Goal: Task Accomplishment & Management: Manage account settings

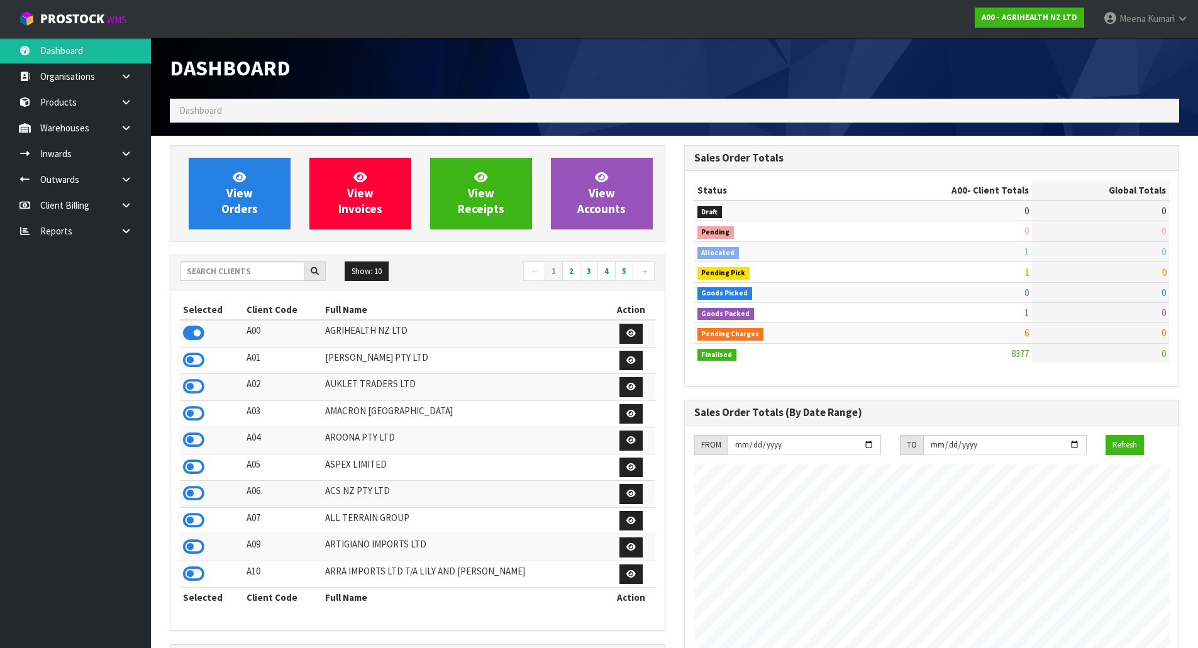
scroll to position [952, 514]
click at [256, 272] on input "text" at bounding box center [242, 271] width 124 height 19
click at [255, 273] on input "text" at bounding box center [242, 271] width 124 height 19
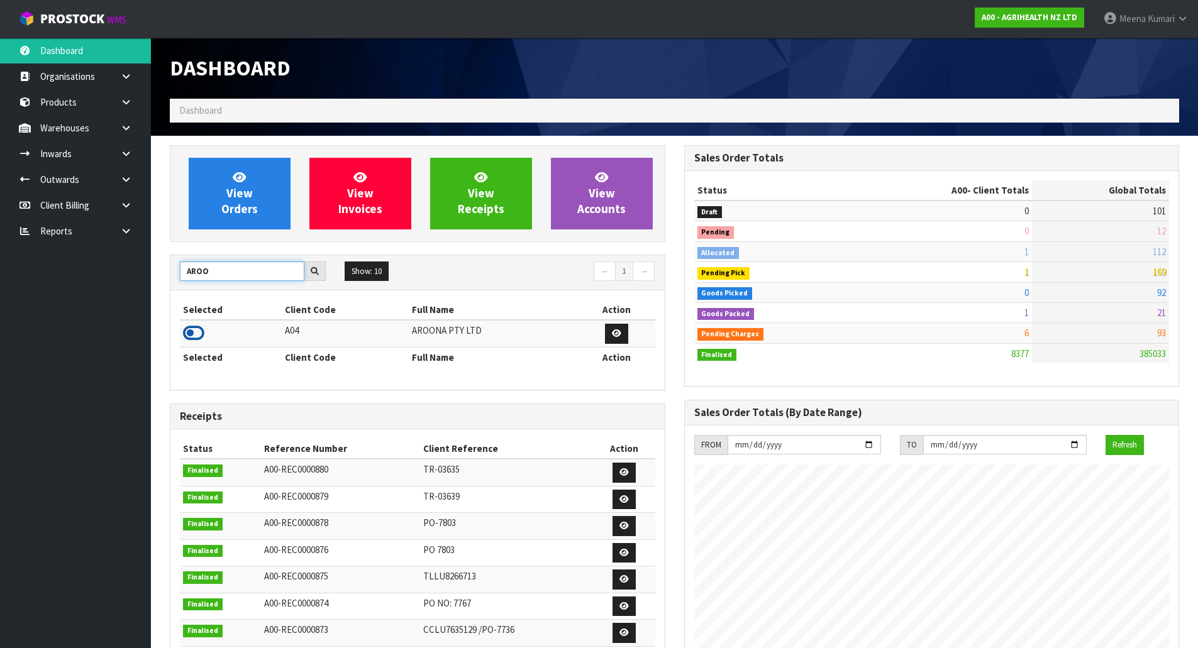
type input "AROO"
click at [199, 332] on icon at bounding box center [193, 333] width 21 height 19
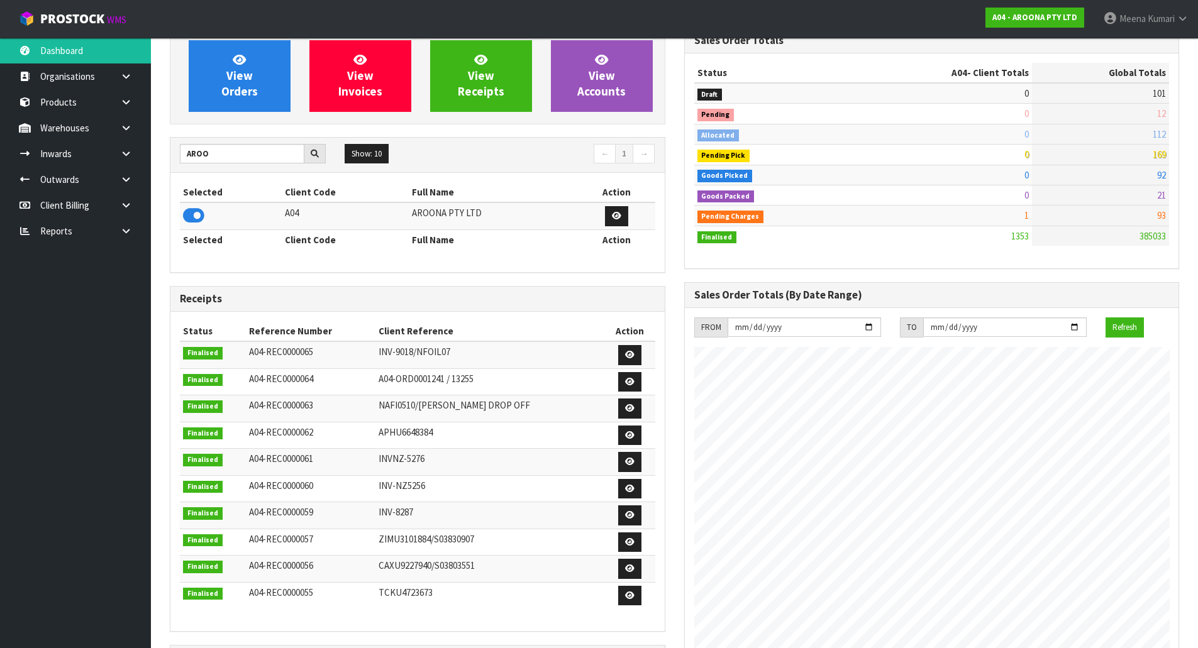
scroll to position [63, 0]
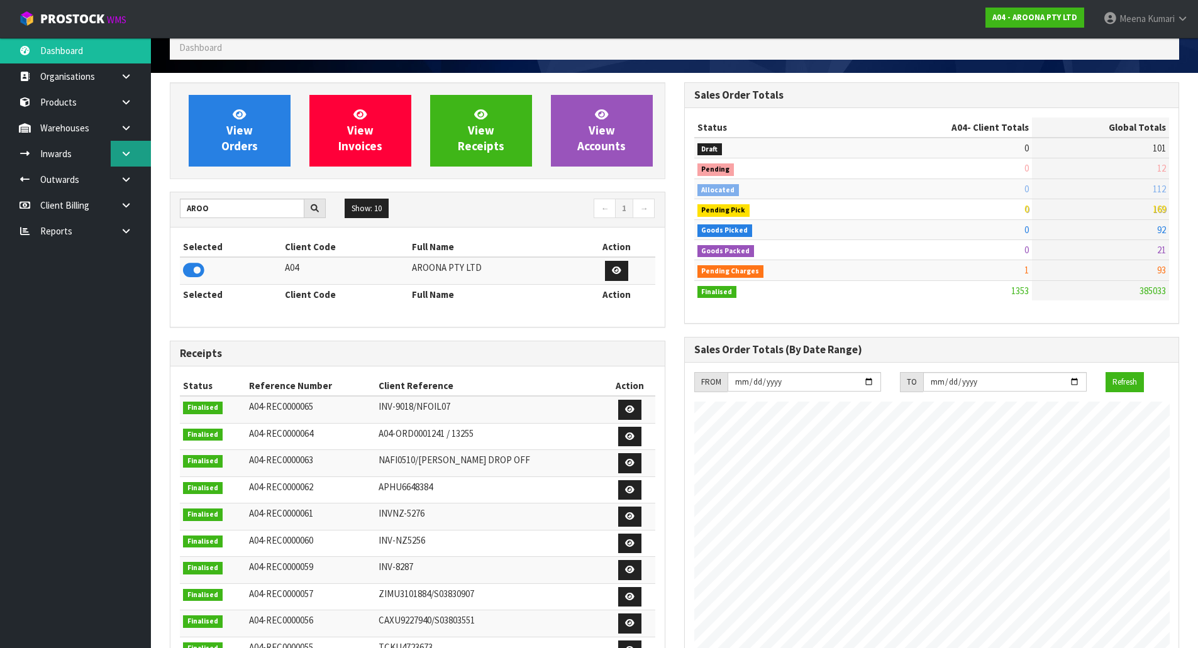
click at [126, 155] on icon at bounding box center [126, 153] width 12 height 9
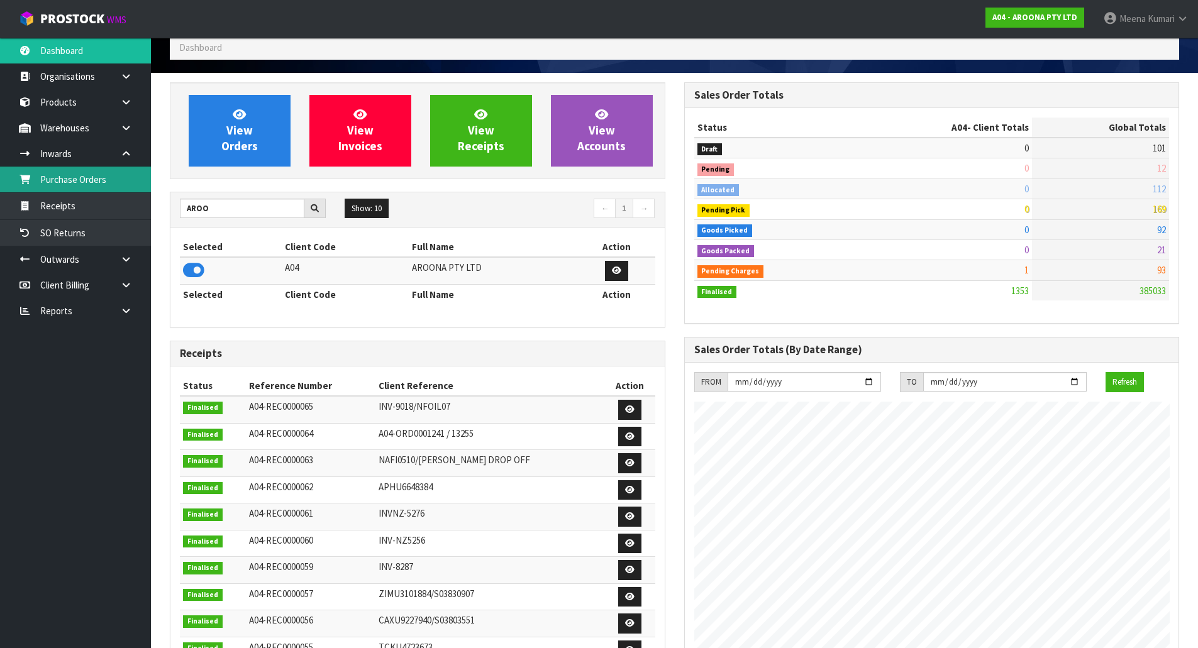
click at [96, 180] on link "Purchase Orders" at bounding box center [75, 180] width 151 height 26
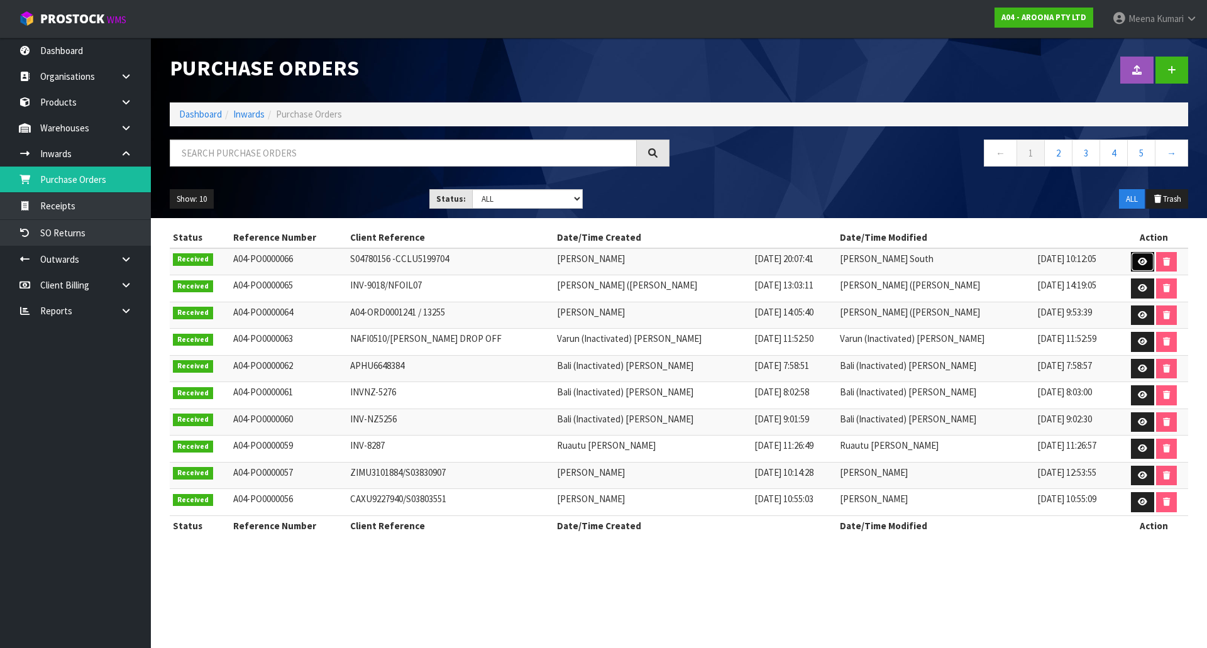
click at [1138, 260] on icon at bounding box center [1142, 262] width 9 height 8
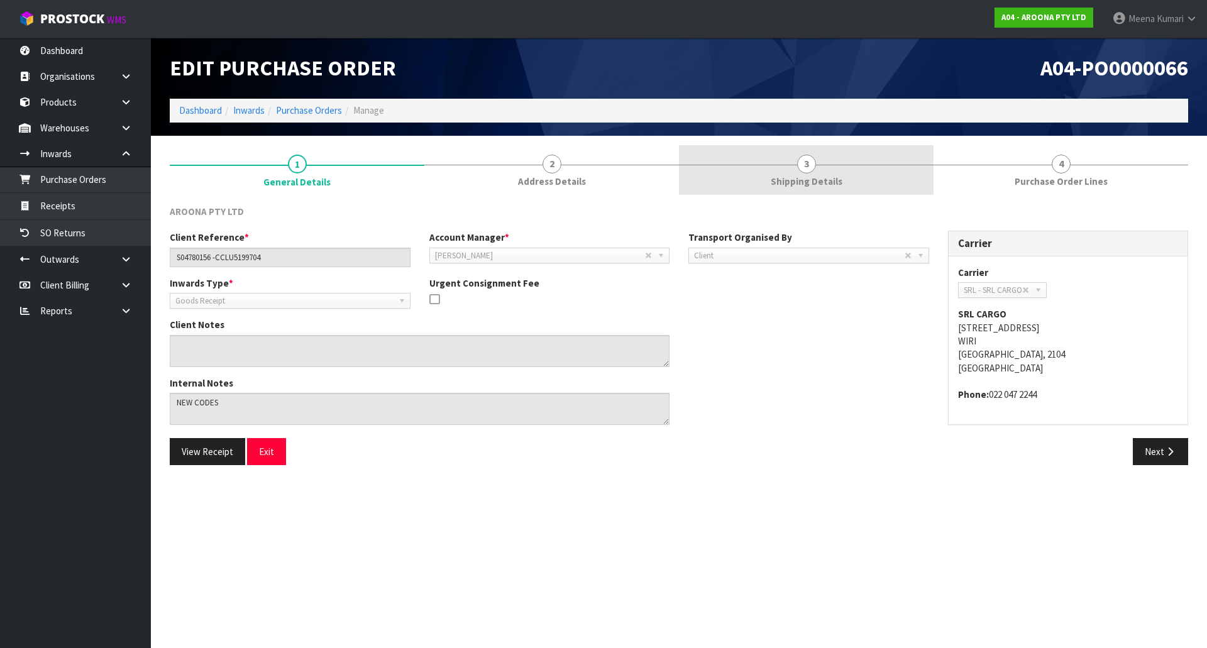
click at [783, 170] on link "3 Shipping Details" at bounding box center [806, 170] width 255 height 50
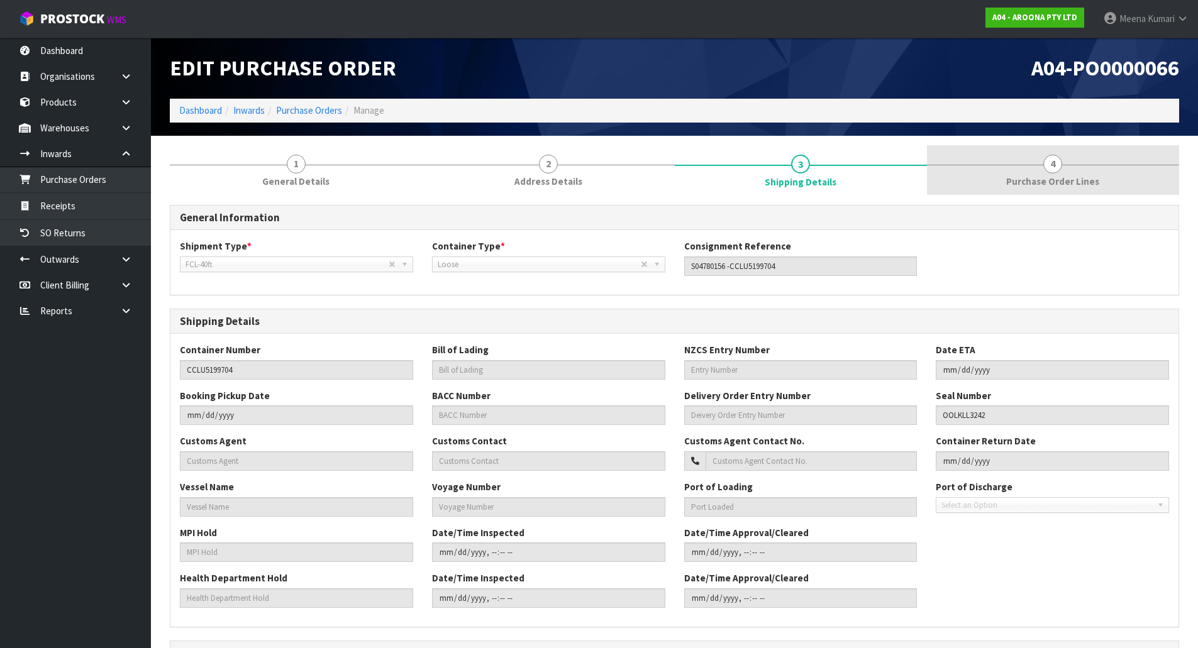
click at [1071, 181] on span "Purchase Order Lines" at bounding box center [1052, 181] width 93 height 13
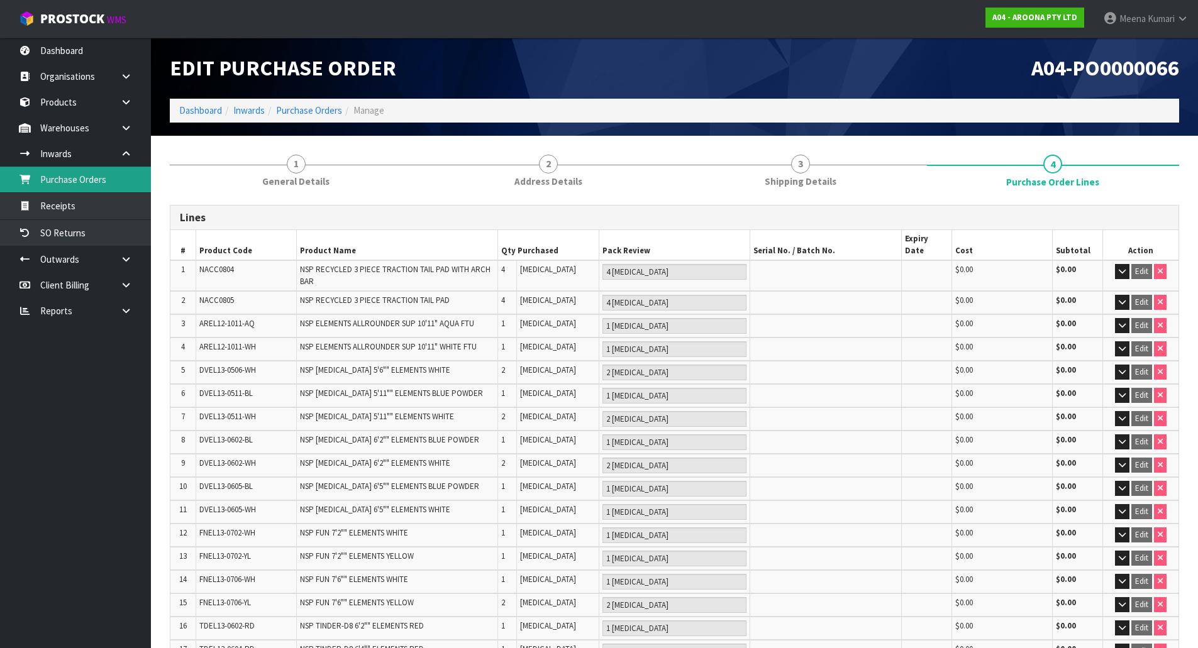
click at [89, 189] on link "Purchase Orders" at bounding box center [75, 180] width 151 height 26
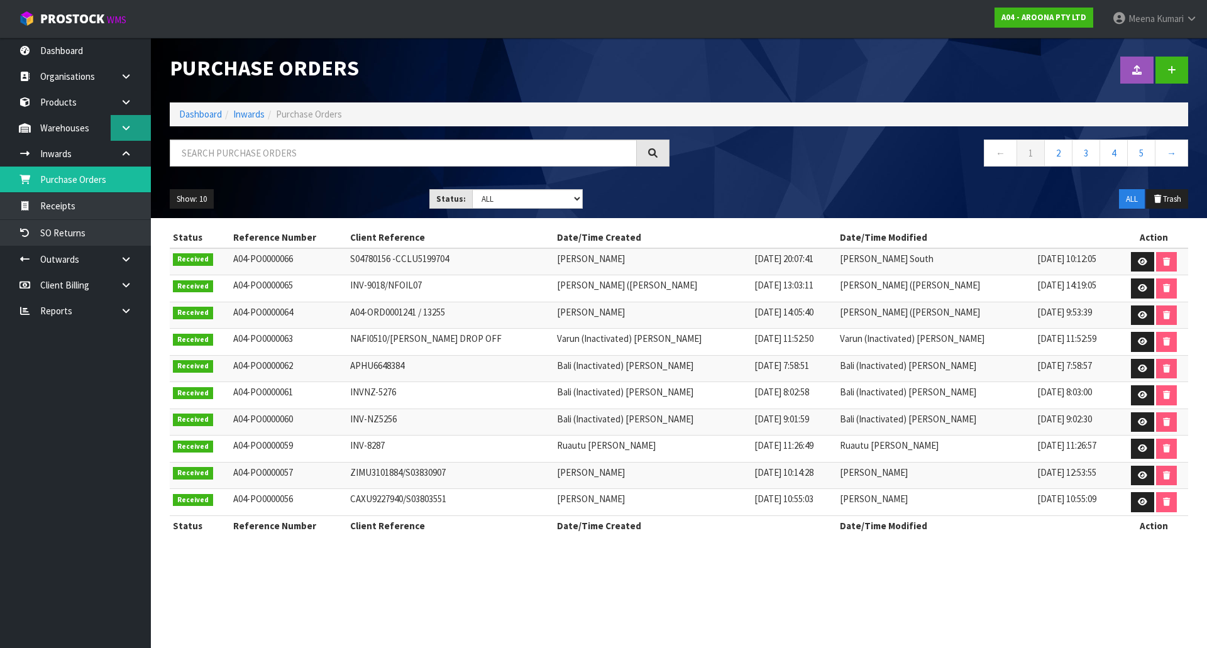
click at [123, 133] on link at bounding box center [131, 128] width 40 height 26
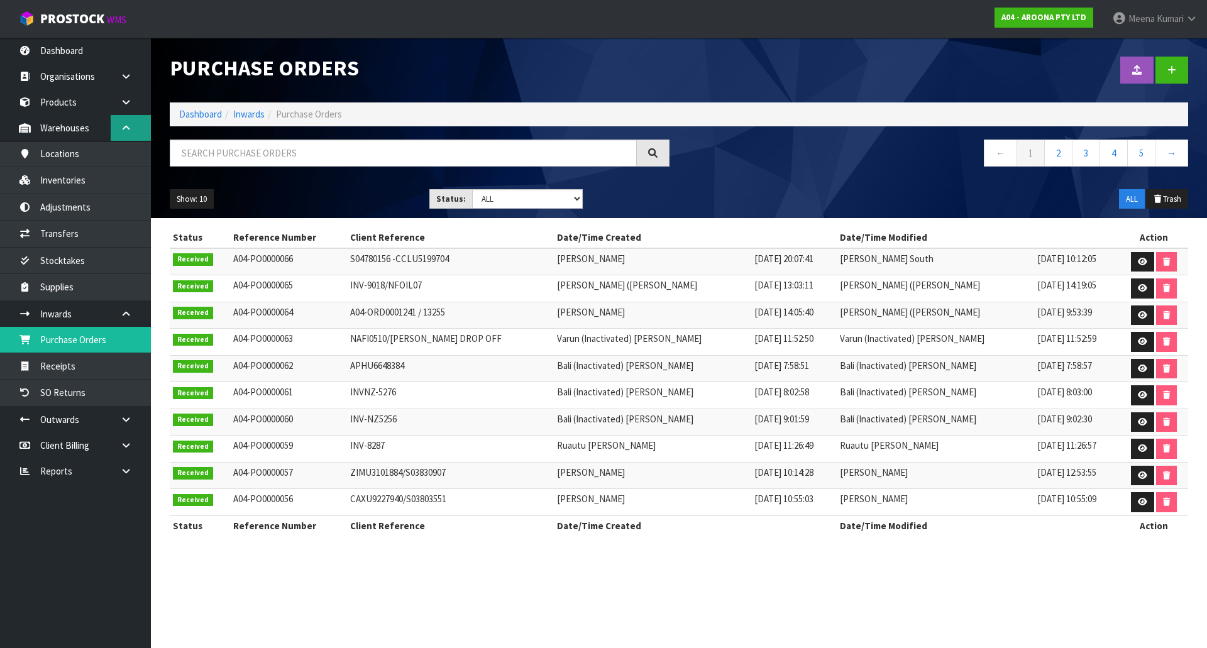
click at [132, 125] on link at bounding box center [131, 128] width 40 height 26
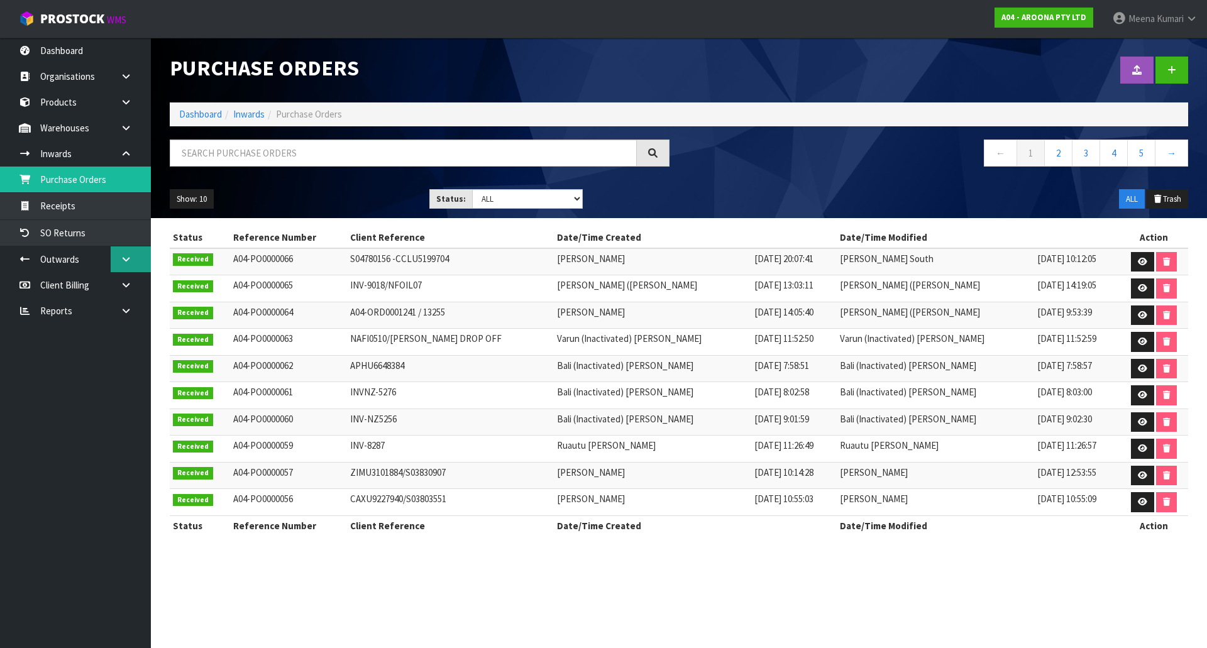
click at [130, 256] on icon at bounding box center [126, 259] width 12 height 9
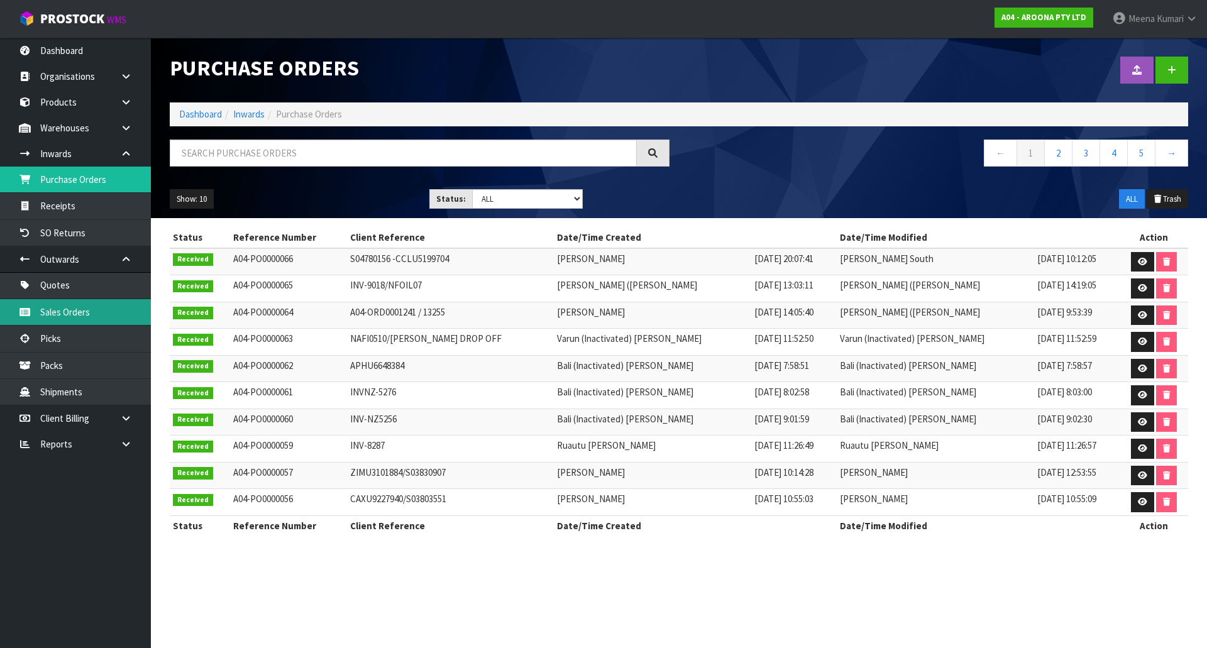
click at [94, 312] on link "Sales Orders" at bounding box center [75, 312] width 151 height 26
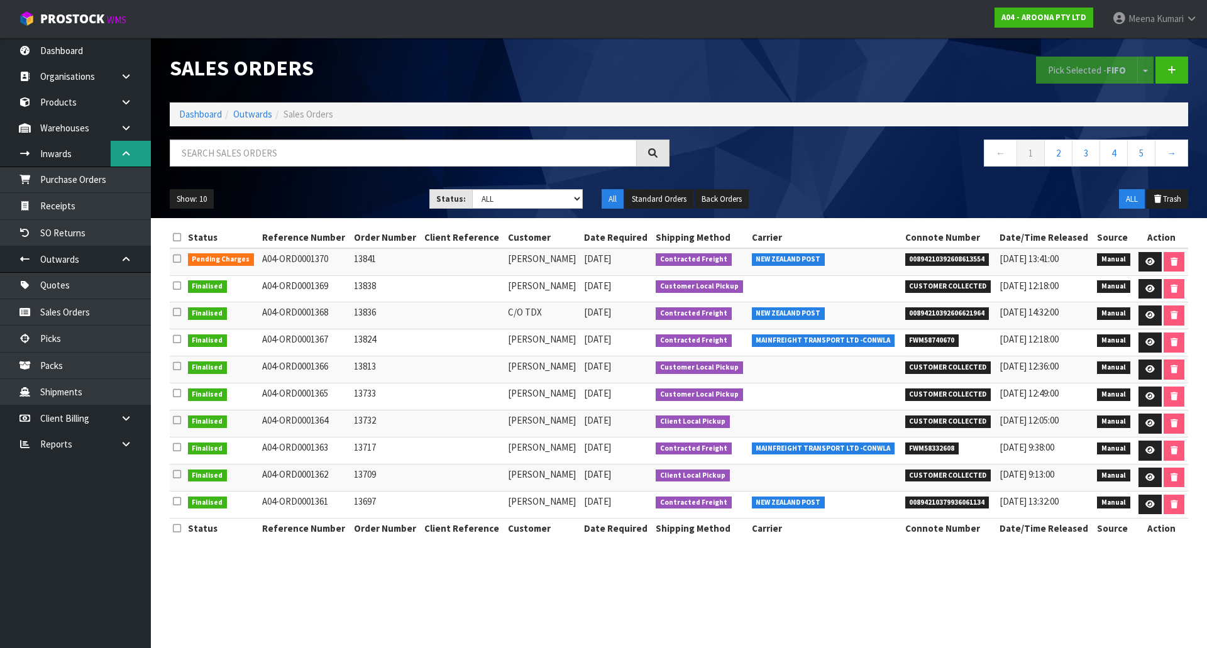
click at [128, 158] on icon at bounding box center [126, 153] width 12 height 9
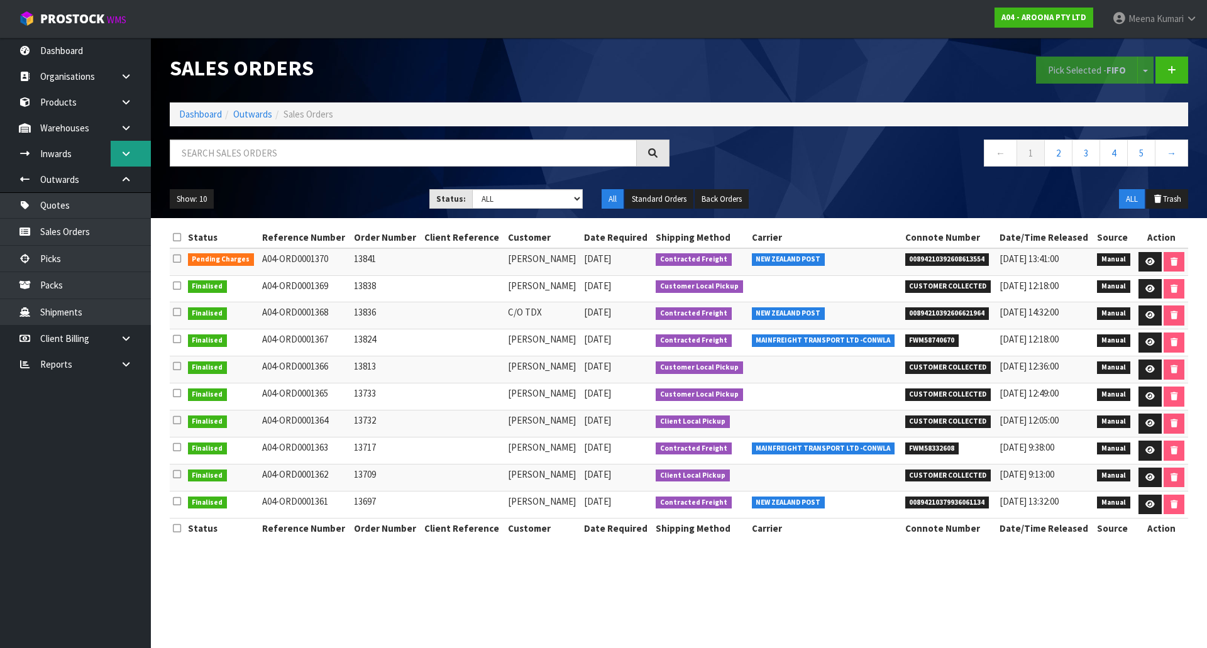
click at [142, 154] on link at bounding box center [131, 154] width 40 height 26
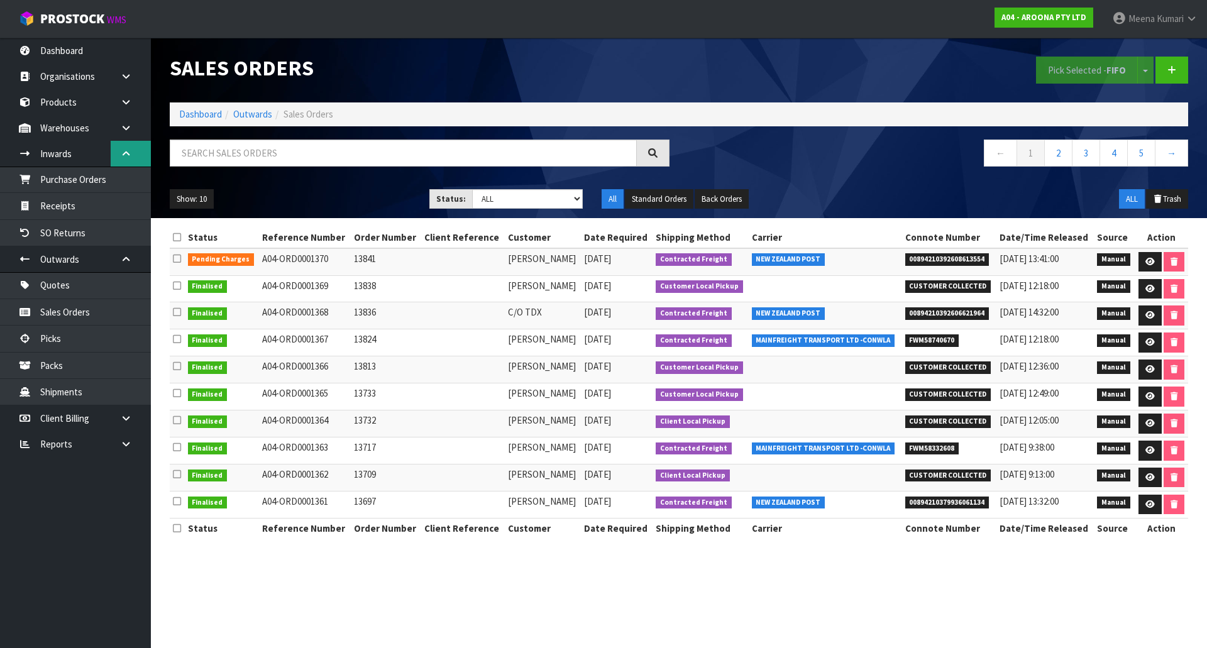
click at [140, 152] on link at bounding box center [131, 154] width 40 height 26
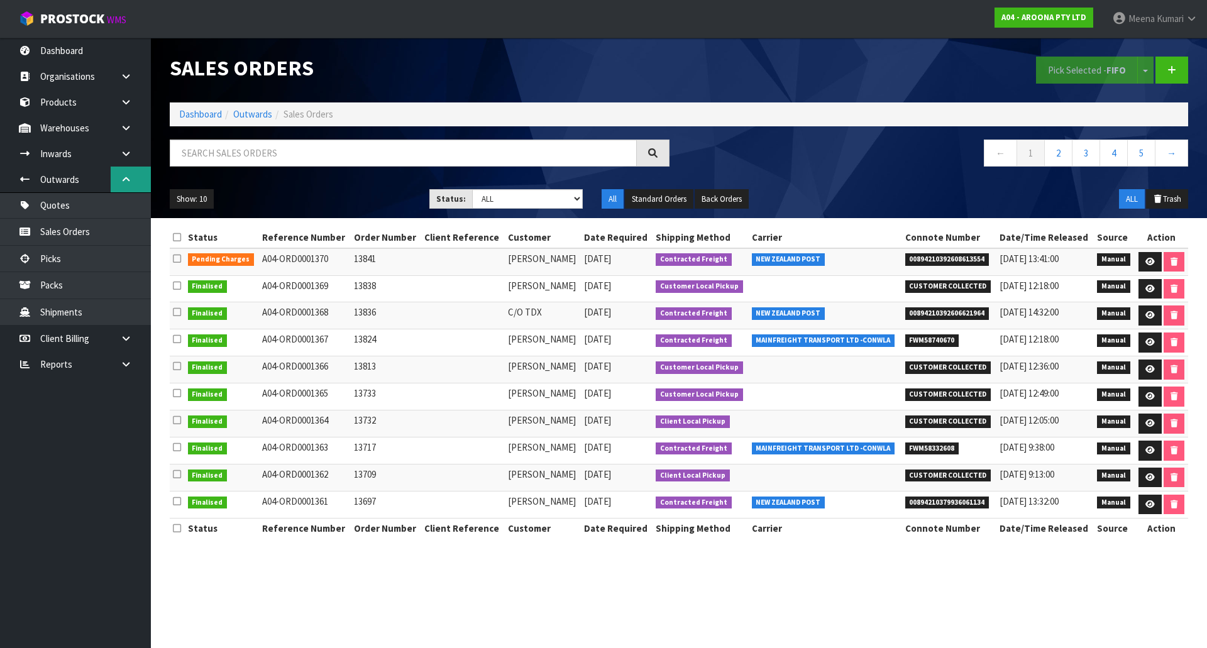
click at [133, 180] on link at bounding box center [131, 180] width 40 height 26
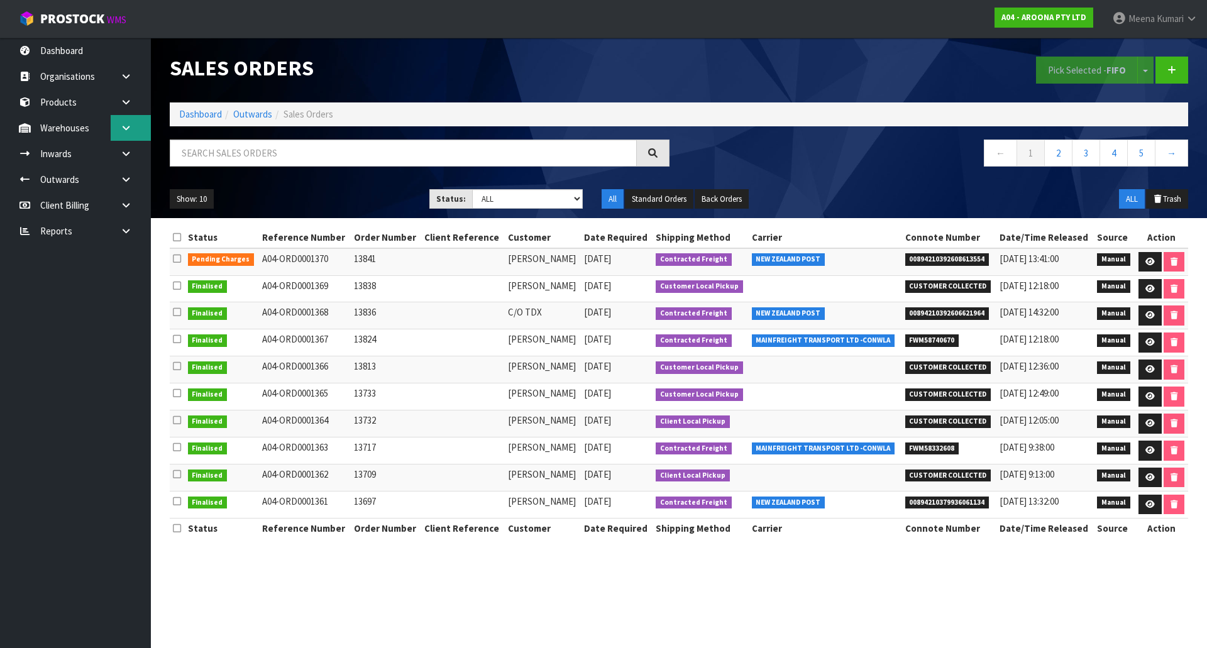
click at [134, 125] on link at bounding box center [131, 128] width 40 height 26
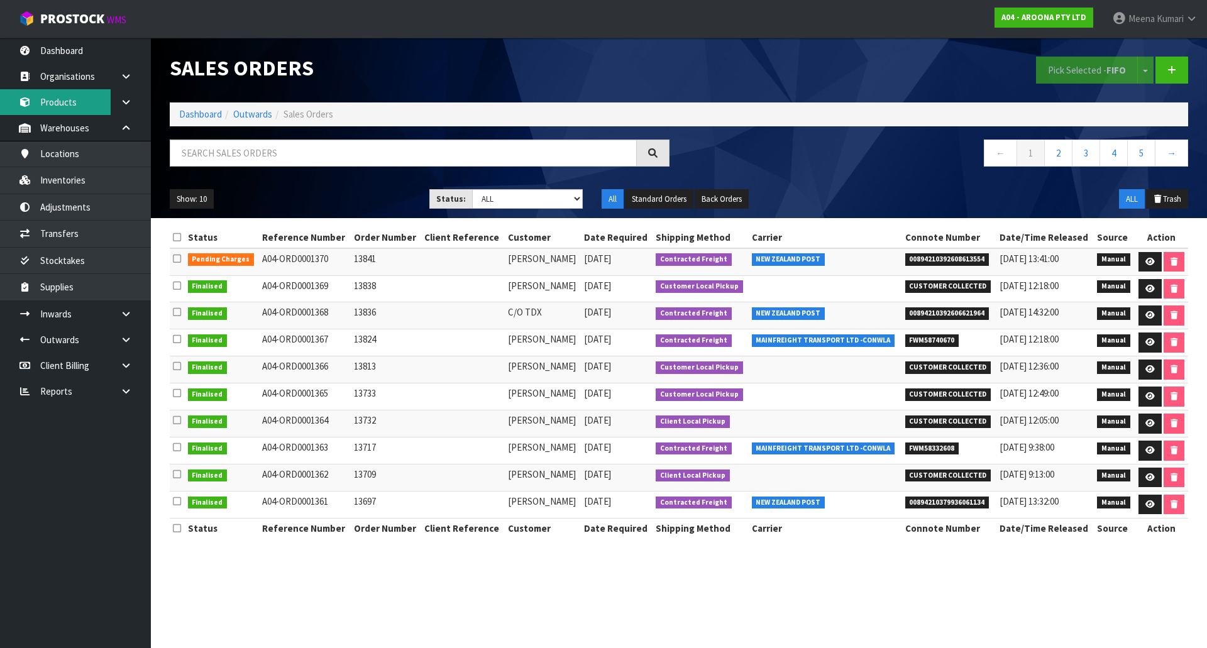
click at [52, 110] on link "Products" at bounding box center [75, 102] width 151 height 26
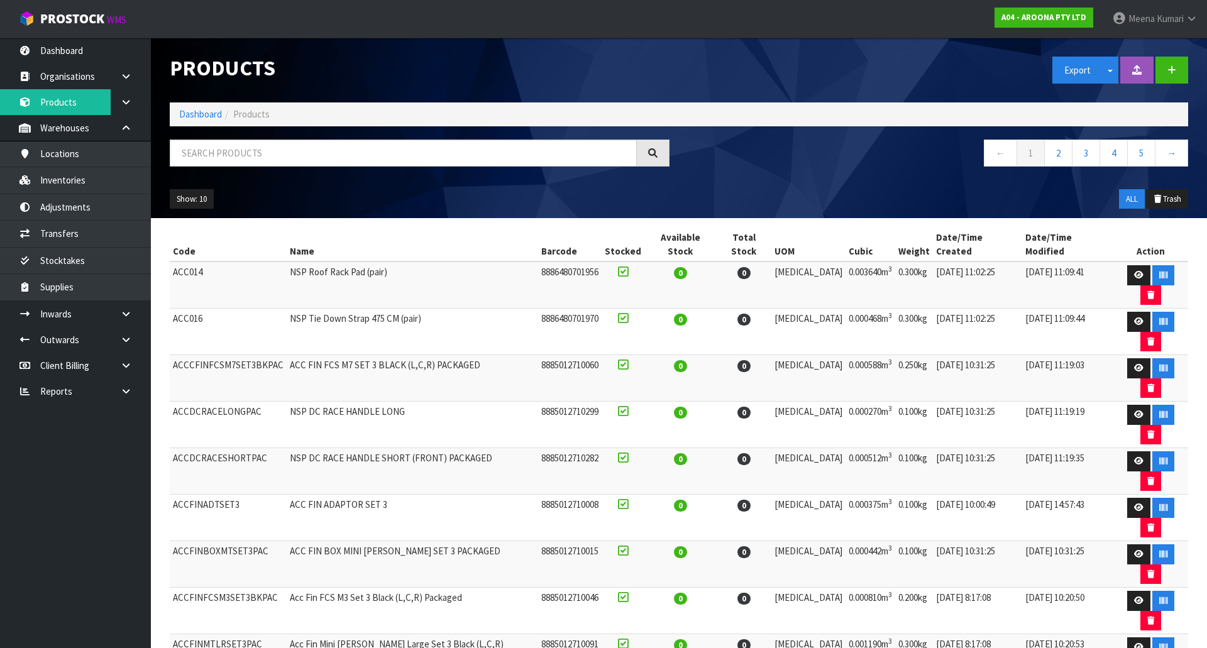
click at [189, 270] on td "ACC014" at bounding box center [228, 285] width 117 height 47
click at [189, 267] on td "ACC014" at bounding box center [228, 285] width 117 height 47
click at [188, 264] on td "ACC014" at bounding box center [228, 285] width 117 height 47
click at [213, 495] on td "ACCFINADTSET3" at bounding box center [228, 518] width 117 height 47
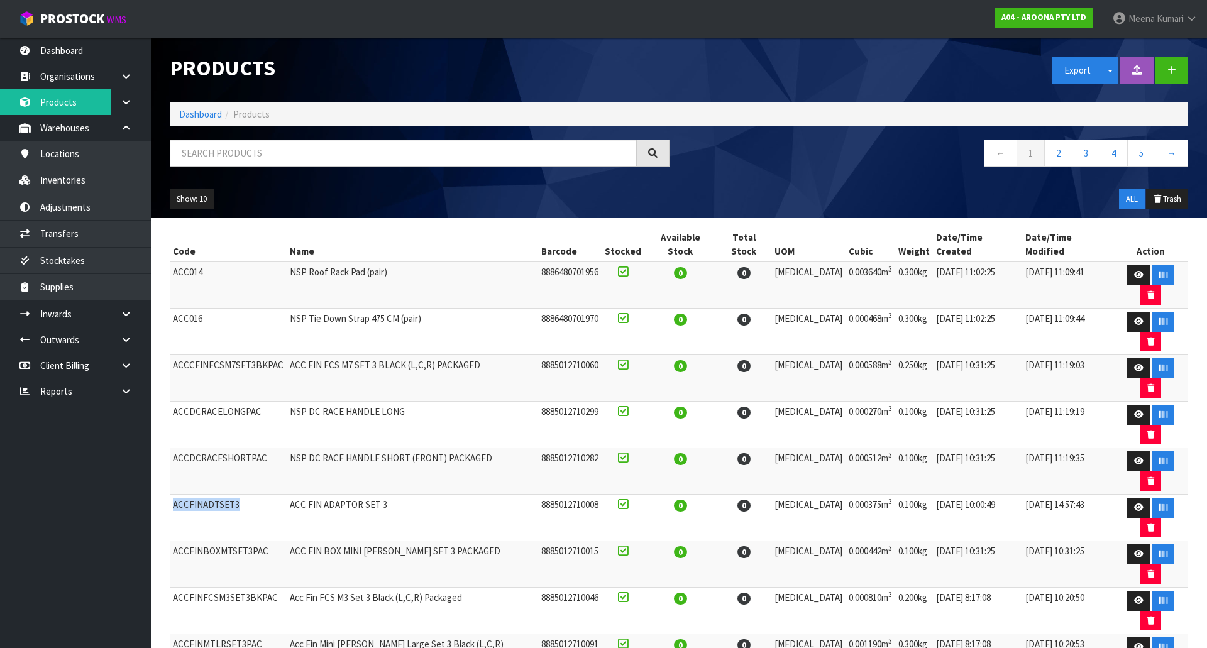
copy td "ACCFINADTSET3"
click at [334, 158] on input "text" at bounding box center [403, 153] width 467 height 27
paste input "ACCFINADTSET3"
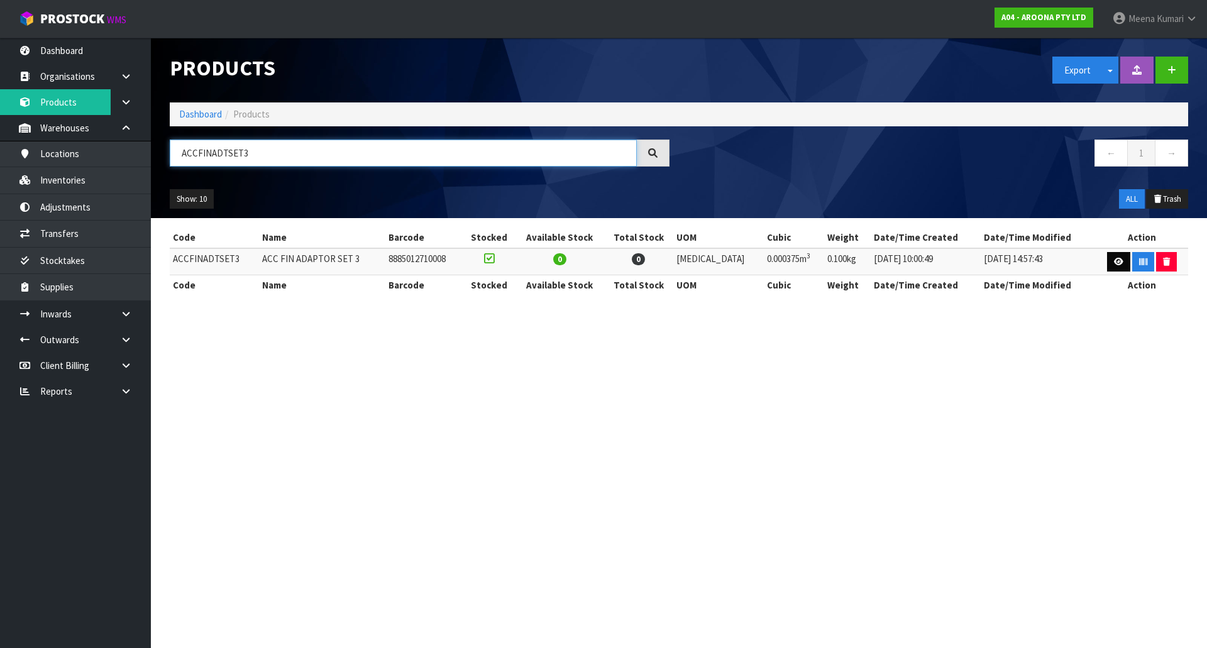
type input "ACCFINADTSET3"
click at [1116, 265] on icon at bounding box center [1118, 262] width 9 height 8
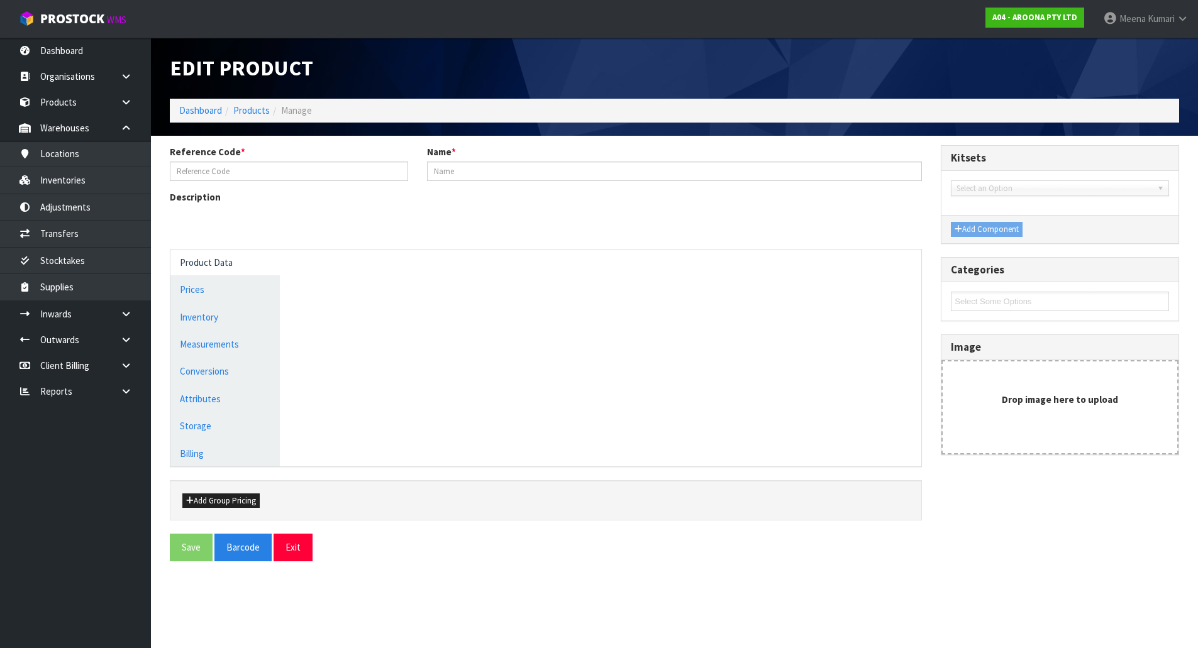
type input "ACCFINADTSET3"
type input "ACC FIN ADAPTOR SET 3"
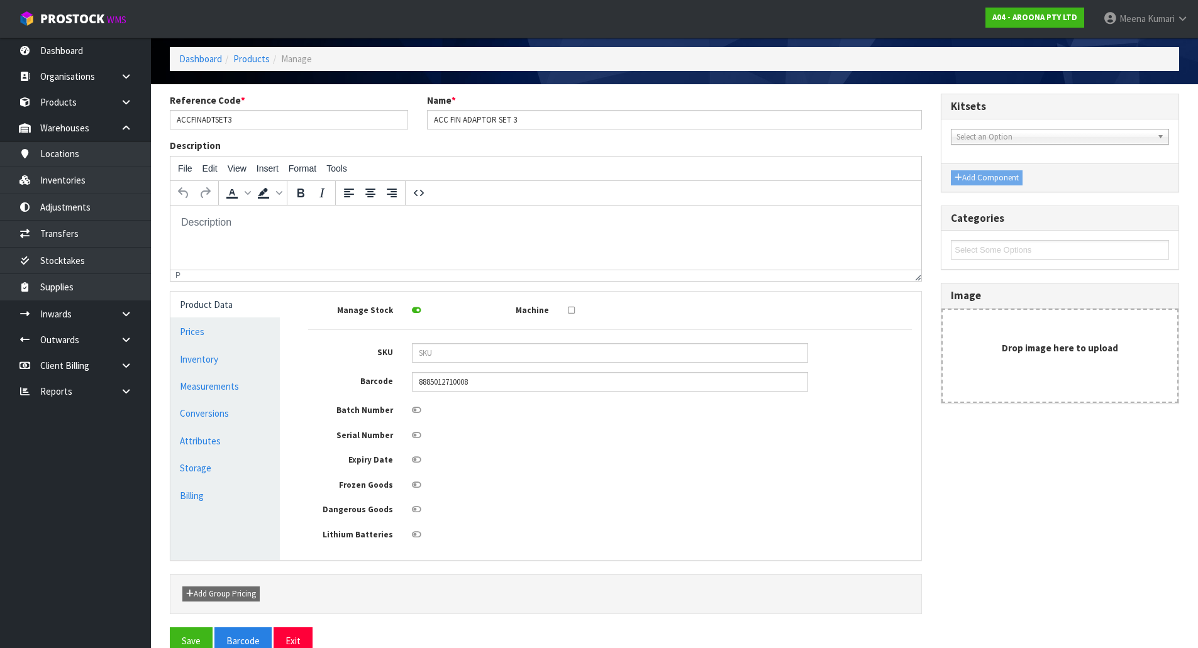
scroll to position [77, 0]
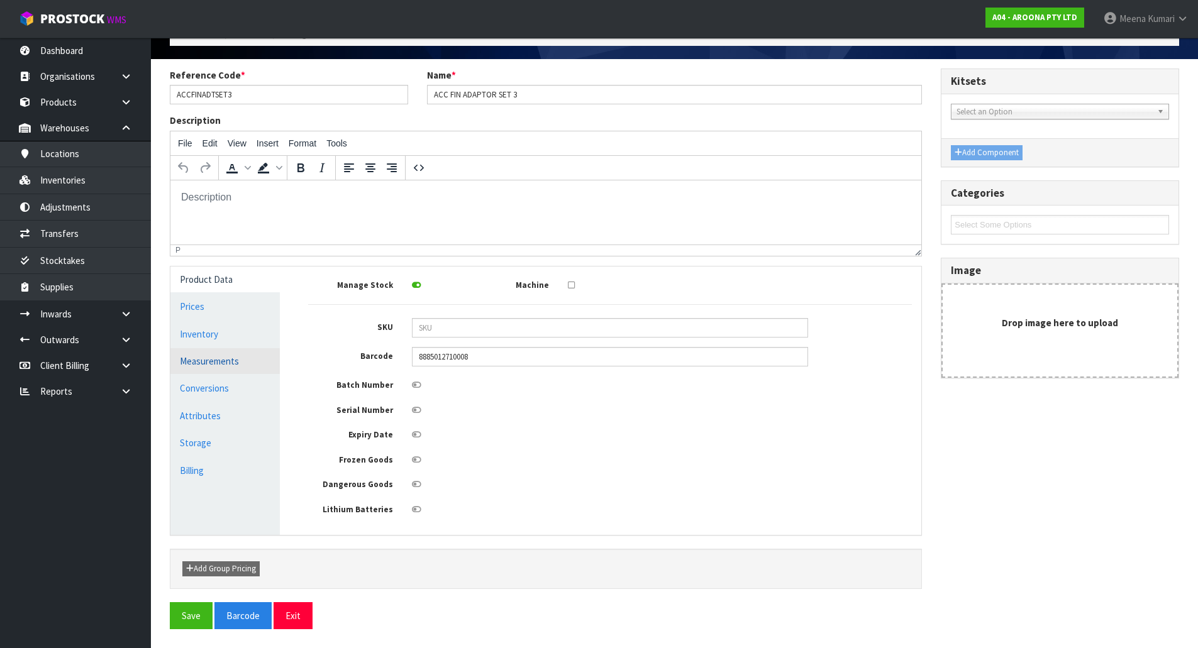
click at [202, 363] on link "Measurements" at bounding box center [224, 361] width 109 height 26
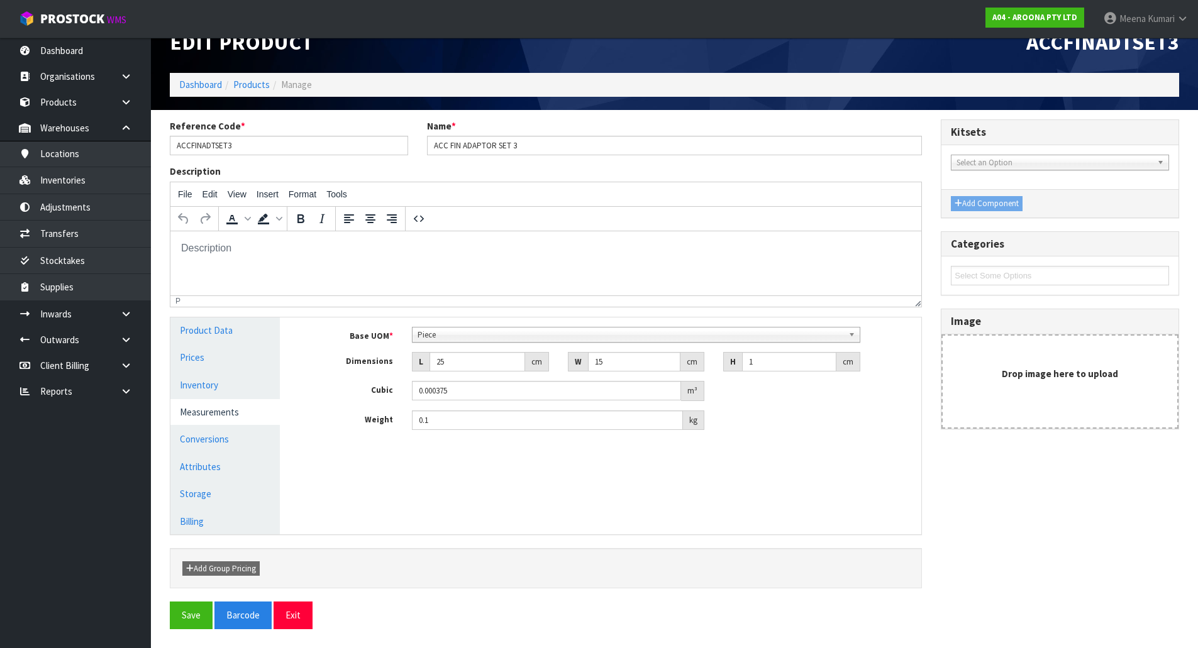
click at [549, 338] on span "Piece" at bounding box center [630, 335] width 426 height 15
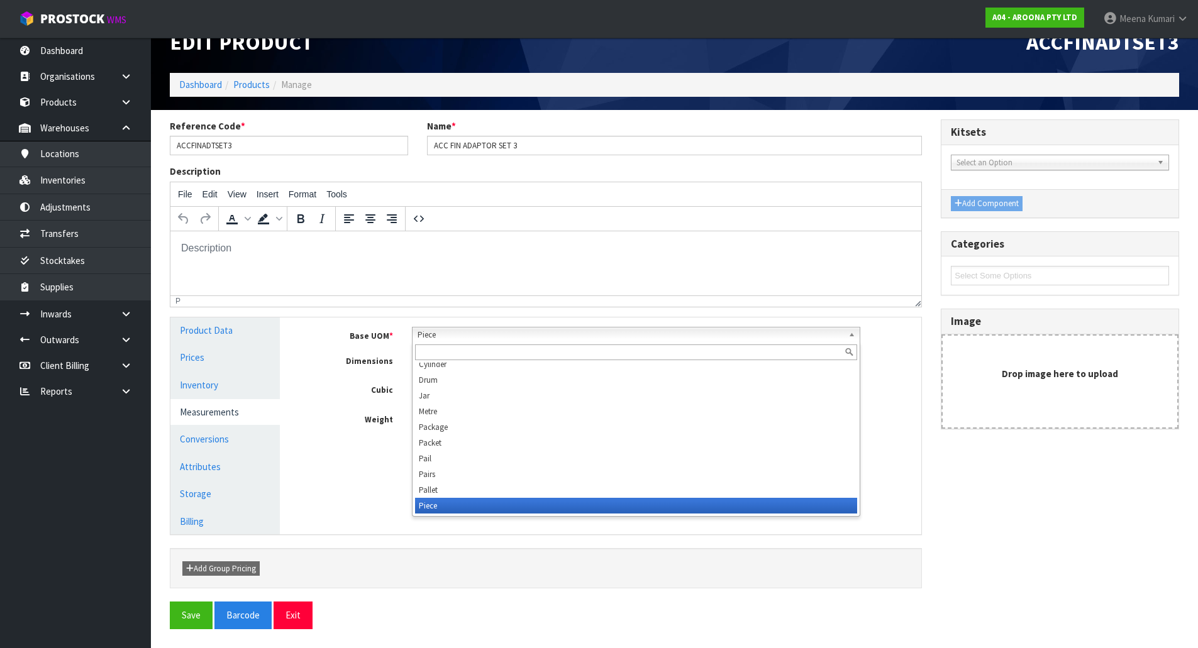
scroll to position [236, 0]
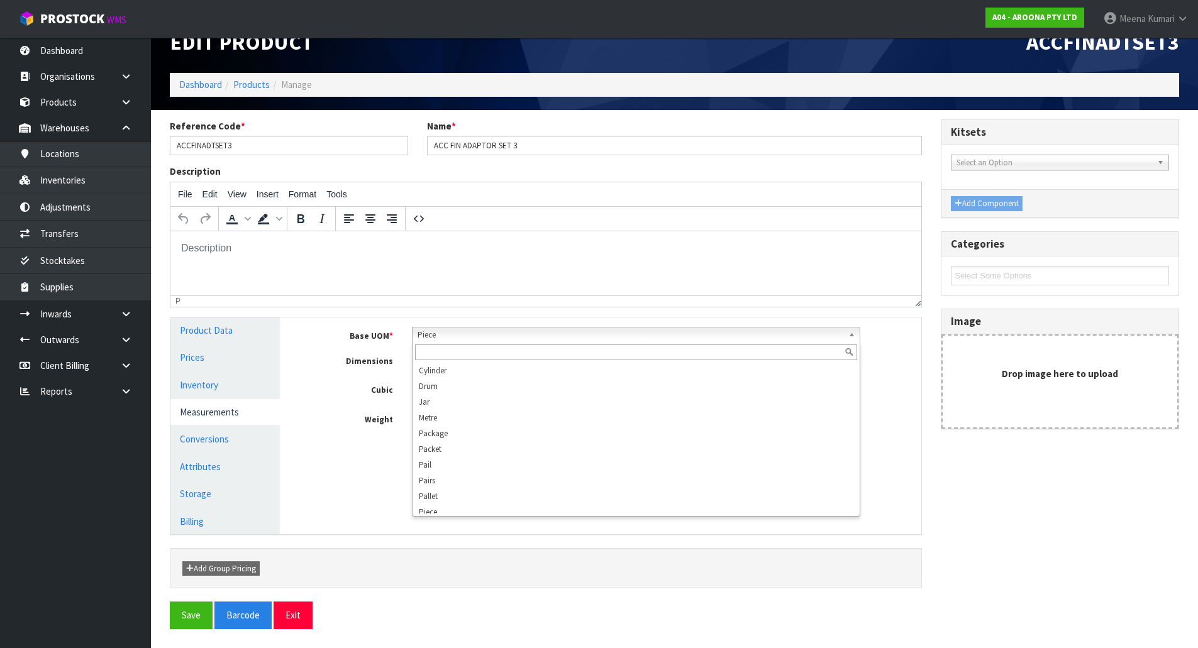
click at [505, 356] on input "text" at bounding box center [636, 353] width 442 height 16
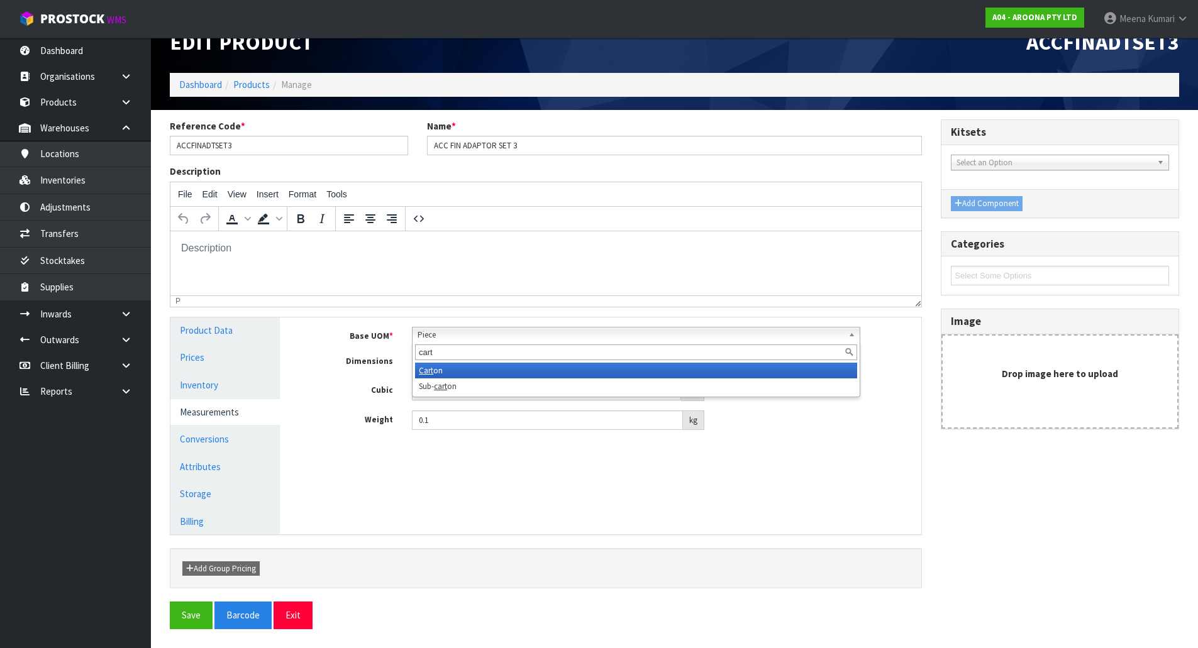
type input "cart"
click at [619, 370] on li "Cart on" at bounding box center [636, 371] width 442 height 16
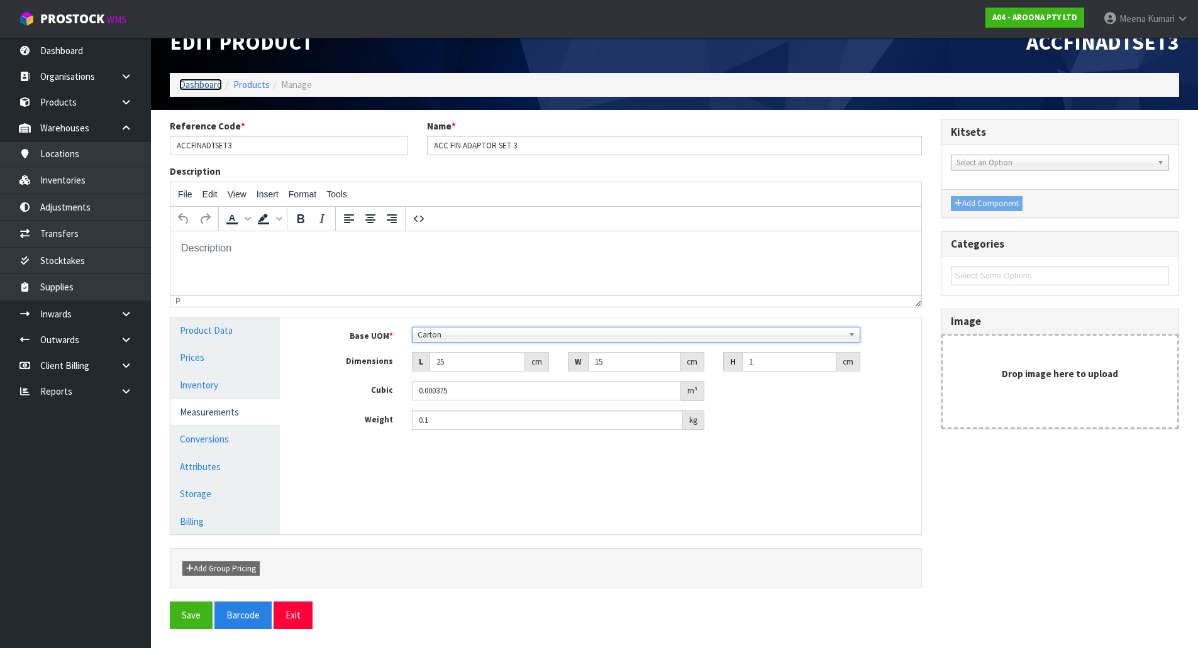
click at [209, 80] on link "Dashboard" at bounding box center [200, 85] width 43 height 12
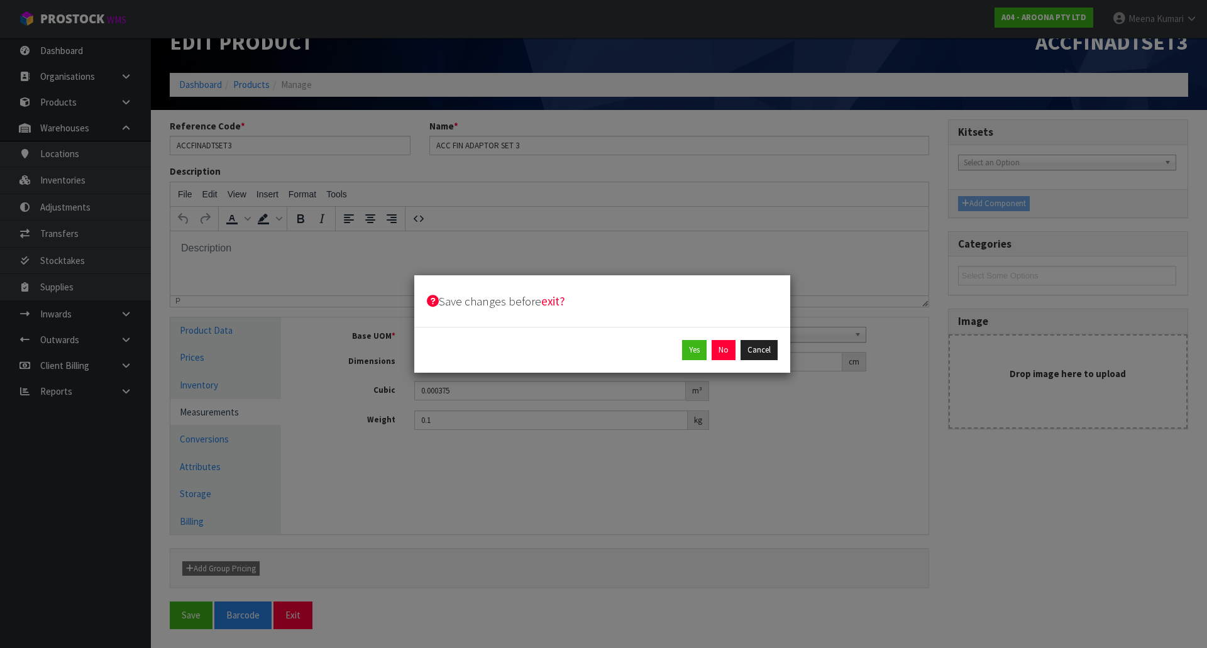
click at [710, 351] on div "Yes No Cancel" at bounding box center [602, 350] width 351 height 20
click at [722, 351] on button "No" at bounding box center [724, 350] width 24 height 20
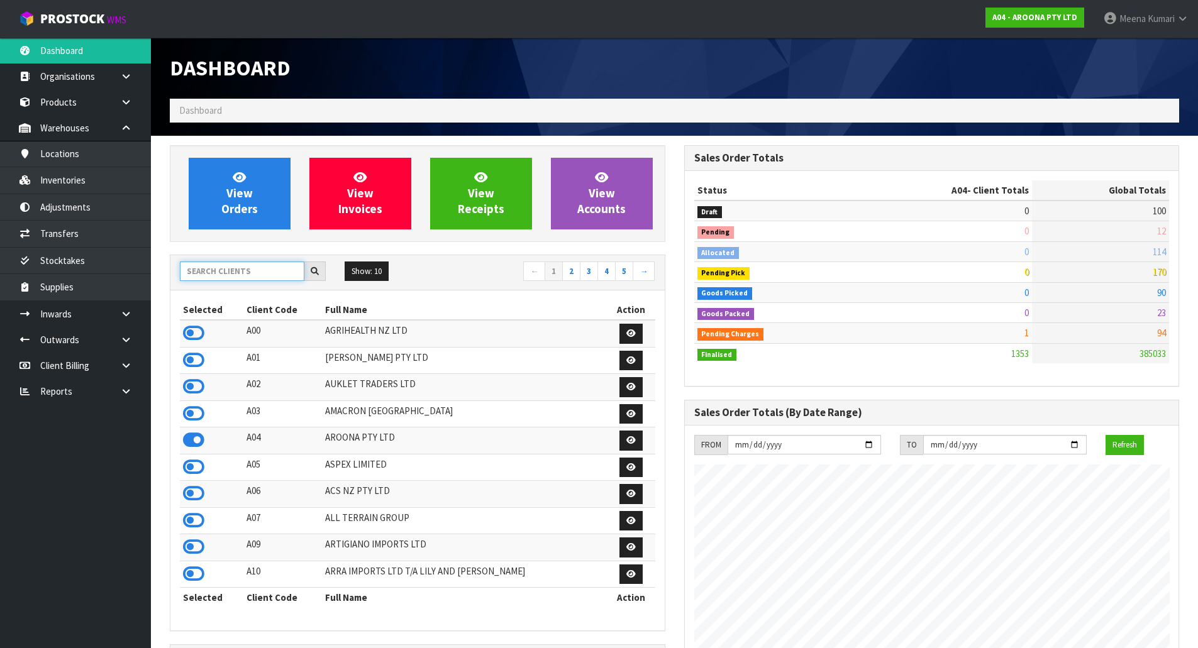
click at [226, 273] on input "text" at bounding box center [242, 271] width 124 height 19
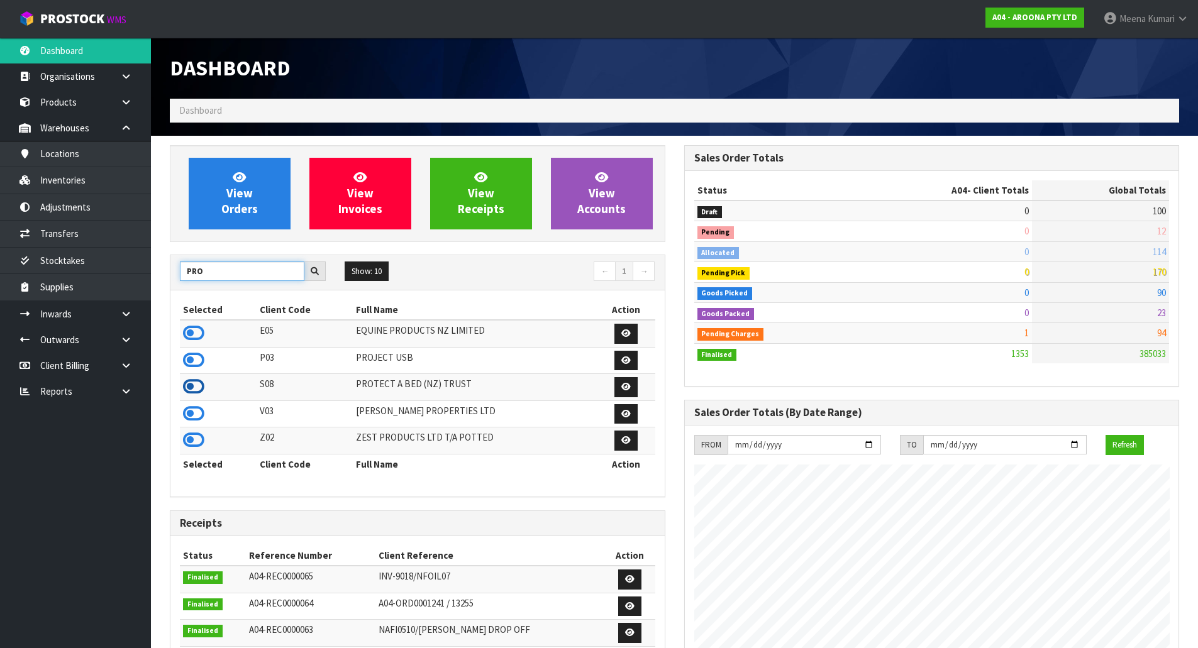
type input "PRO"
click at [198, 388] on icon at bounding box center [193, 386] width 21 height 19
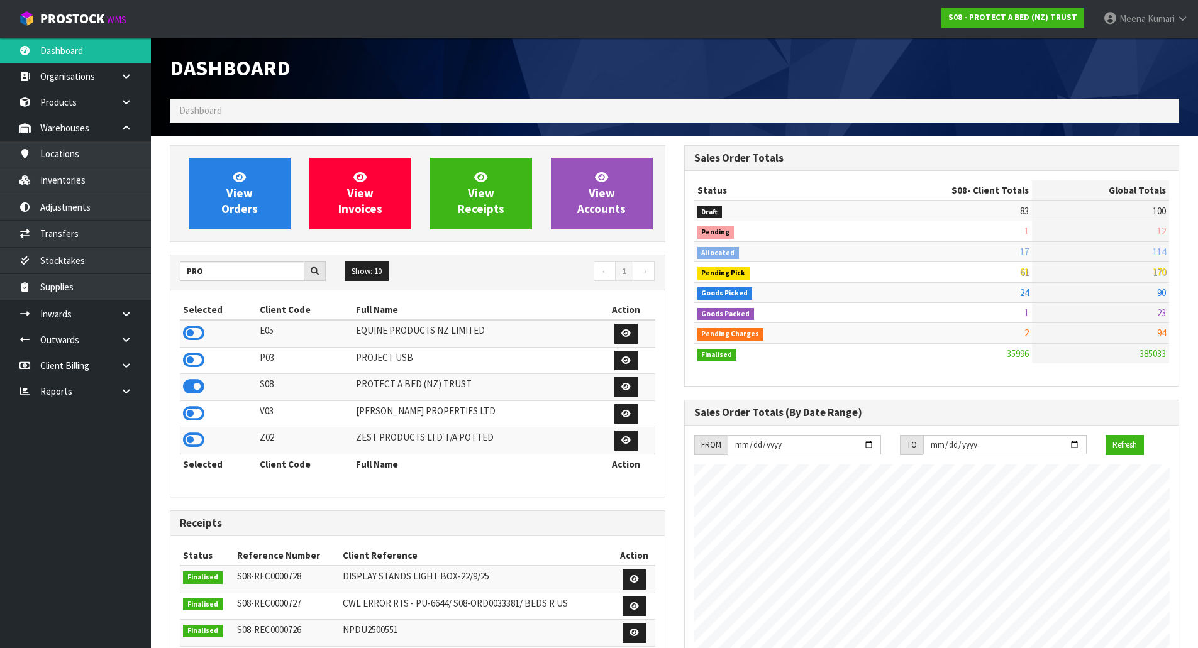
scroll to position [952, 514]
click at [81, 99] on link "Products" at bounding box center [75, 102] width 151 height 26
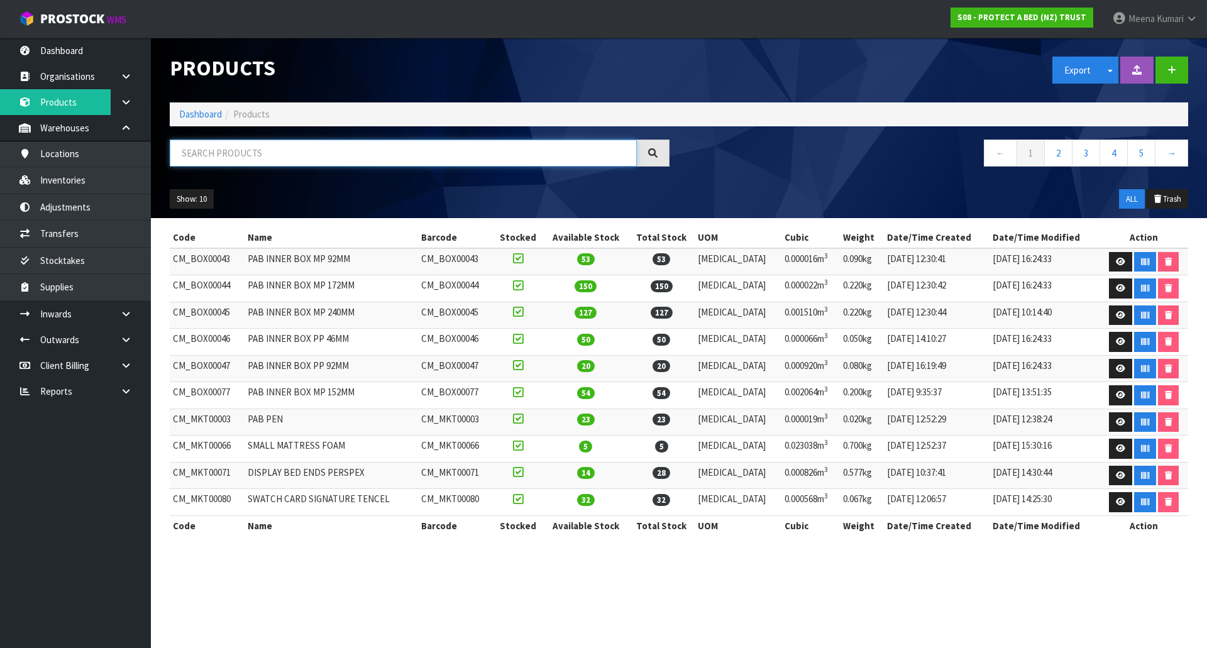
click at [272, 146] on input "text" at bounding box center [403, 153] width 467 height 27
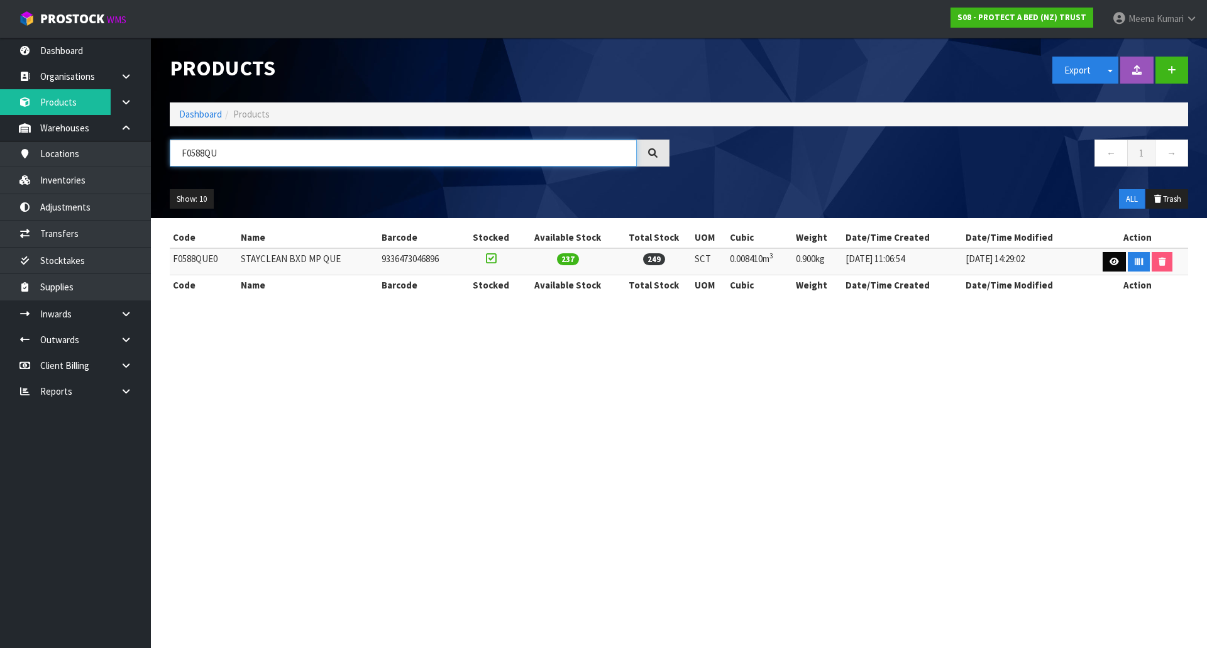
type input "F0588QU"
click at [1114, 261] on icon at bounding box center [1114, 262] width 9 height 8
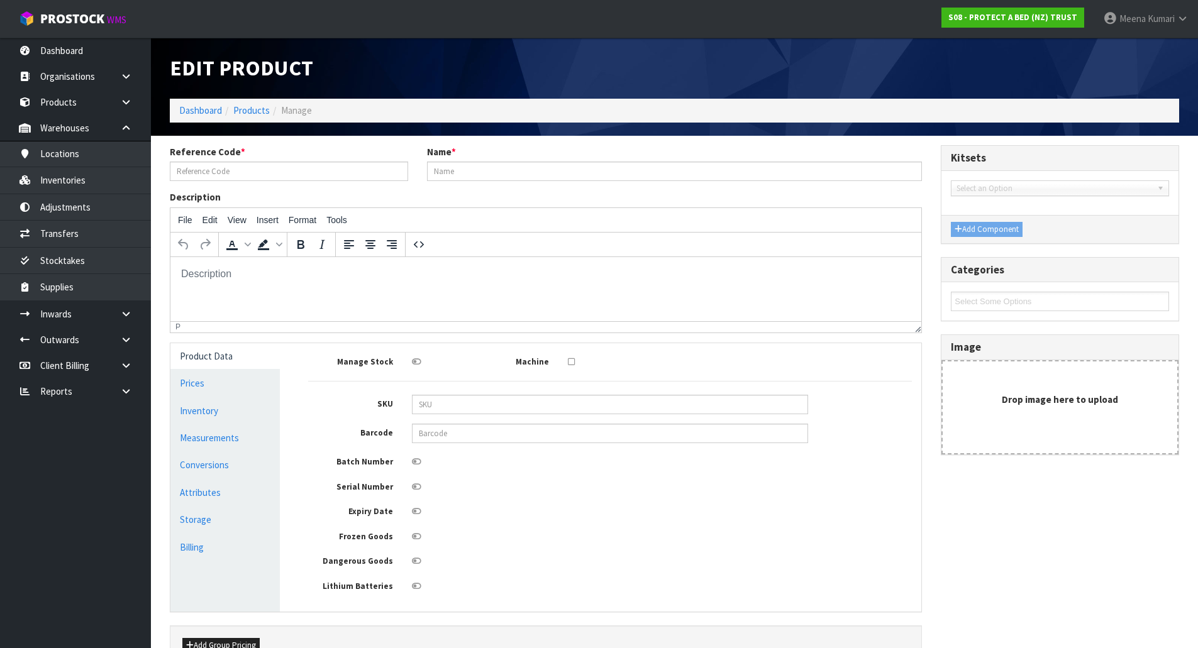
type input "F0588QUE0"
type input "STAYCLEAN BXD MP QUE"
type input "20435"
type input "9336473046896"
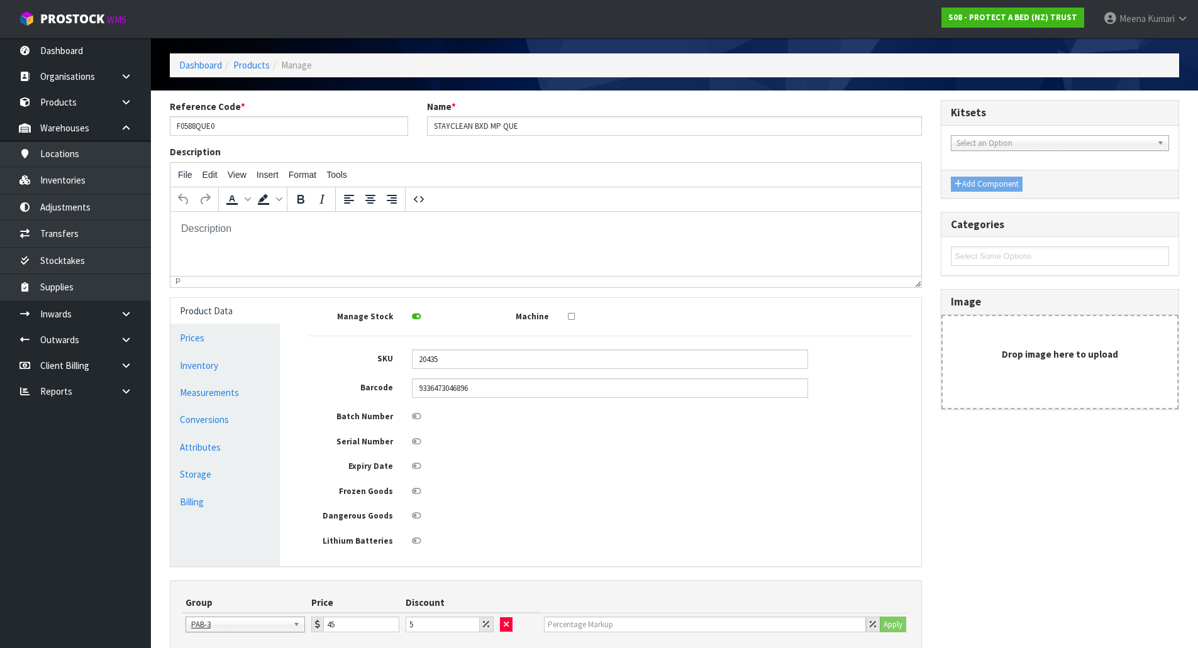
scroll to position [126, 0]
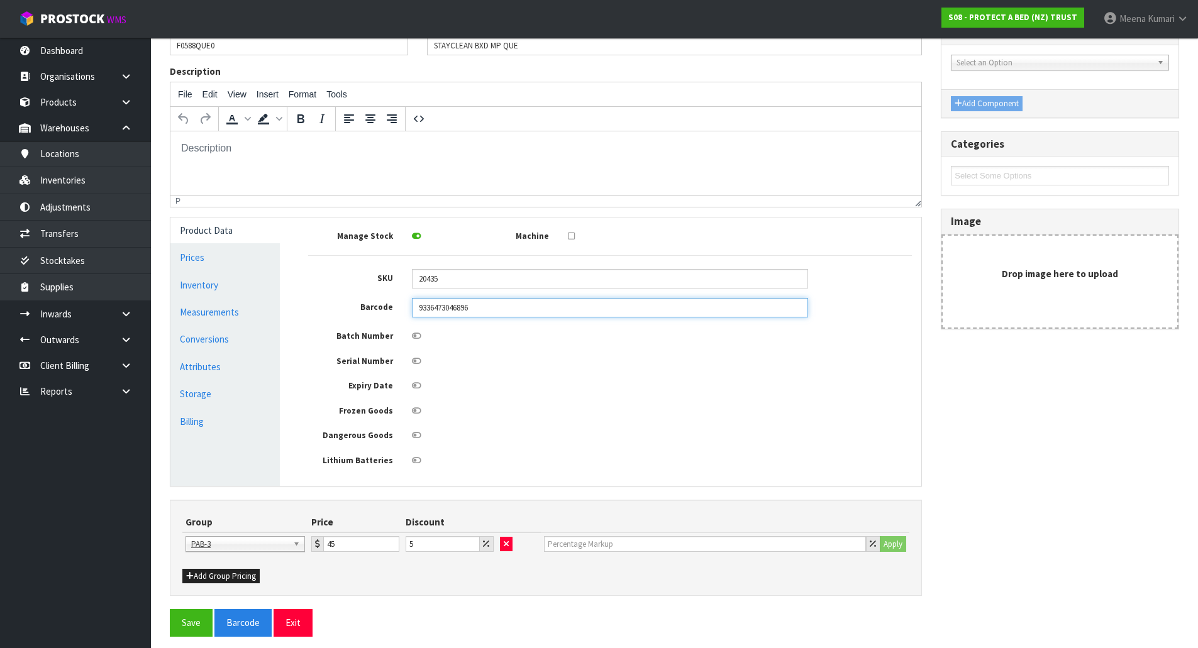
click at [487, 311] on input "9336473046896" at bounding box center [610, 307] width 396 height 19
click at [248, 322] on link "Measurements" at bounding box center [224, 312] width 109 height 26
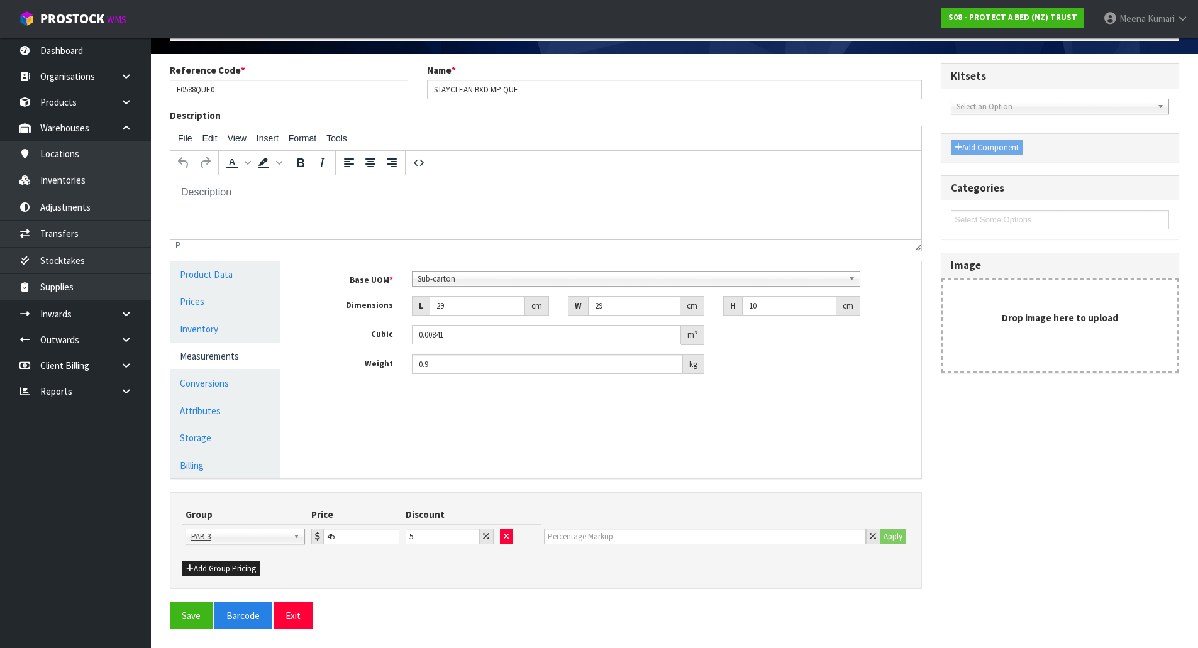
scroll to position [352, 0]
click at [462, 275] on span "Sub-carton" at bounding box center [630, 279] width 426 height 15
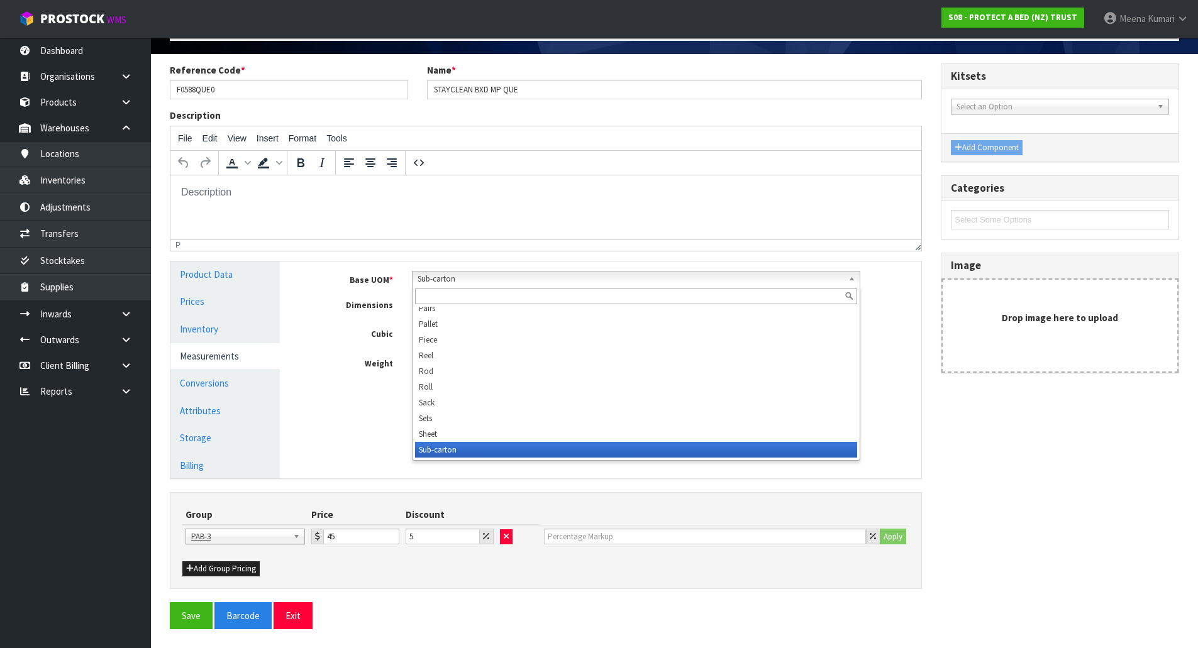
click at [453, 295] on input "text" at bounding box center [636, 297] width 442 height 16
click at [1110, 424] on div "Reference Code * F0588QUE0 Name * STAYCLEAN BXD MP QUE Description File Edit Vi…" at bounding box center [674, 332] width 1028 height 538
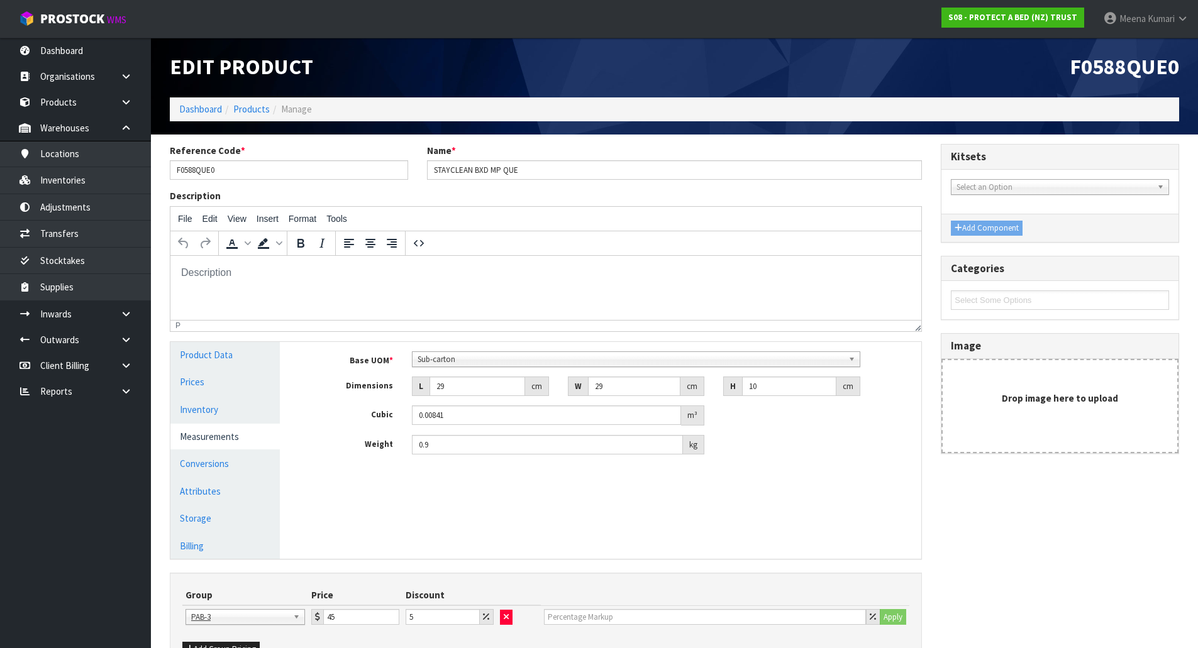
scroll to position [0, 0]
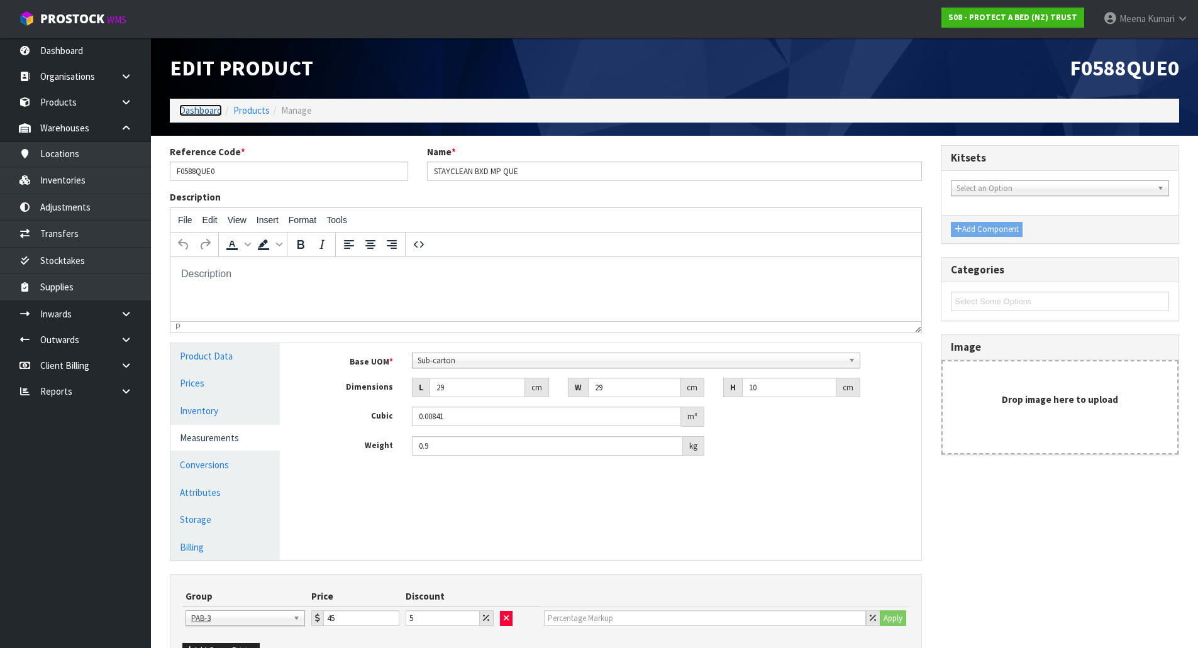
click at [204, 113] on link "Dashboard" at bounding box center [200, 110] width 43 height 12
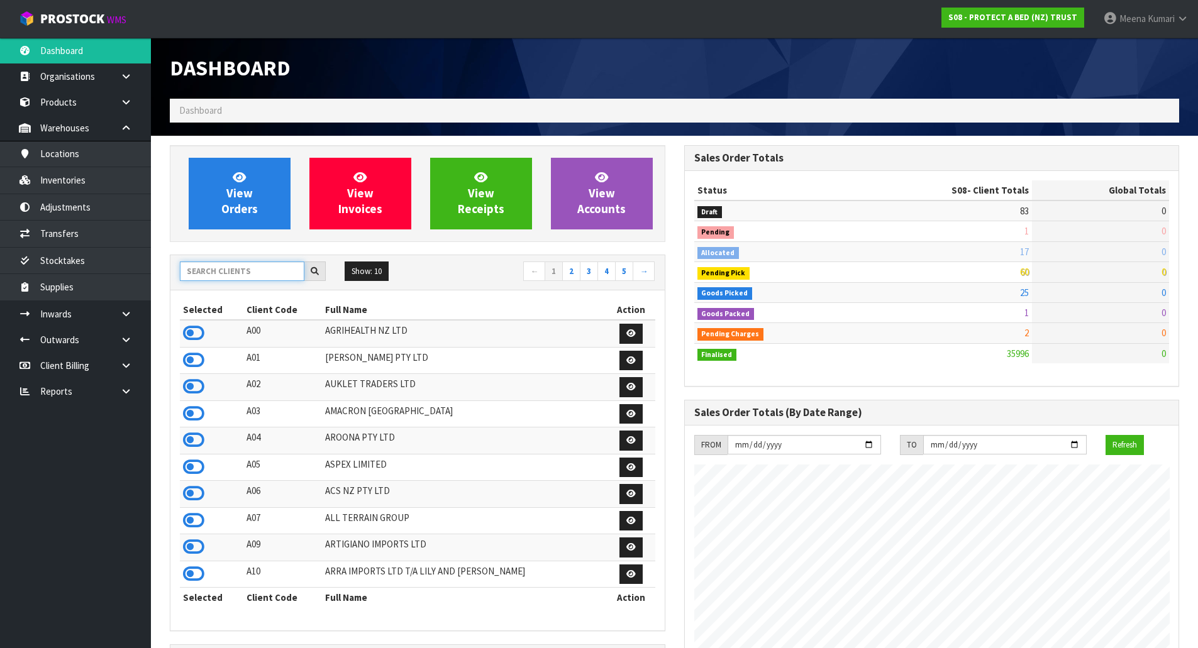
click at [263, 278] on input "text" at bounding box center [242, 271] width 124 height 19
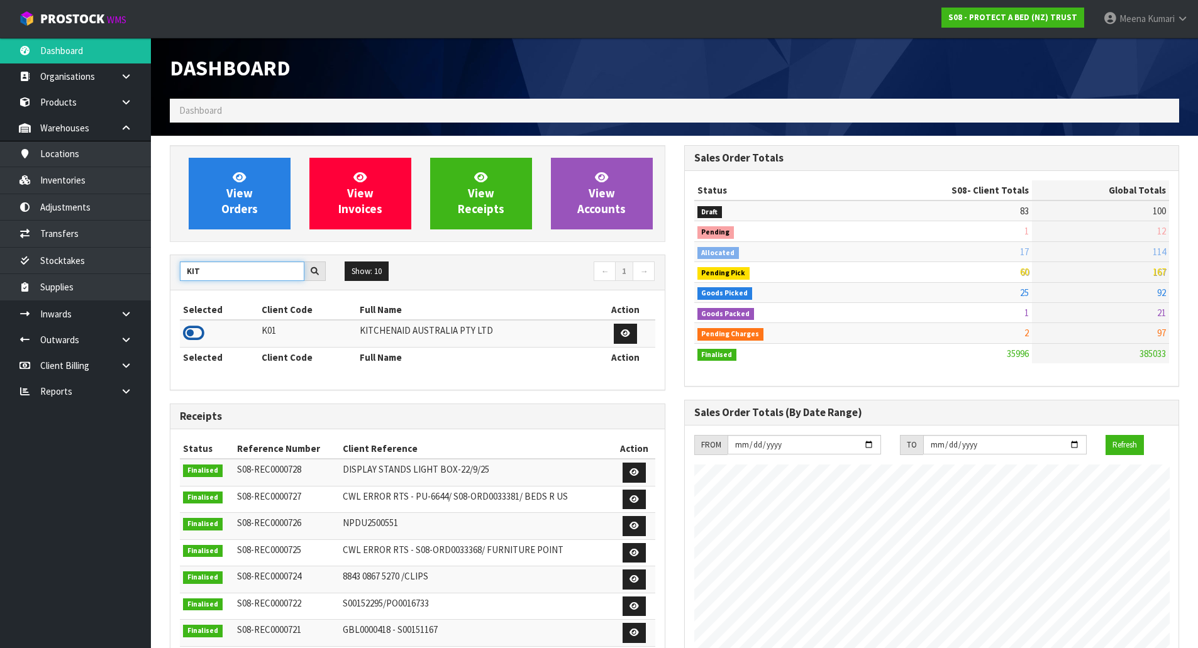
type input "KIT"
click at [194, 333] on icon at bounding box center [193, 333] width 21 height 19
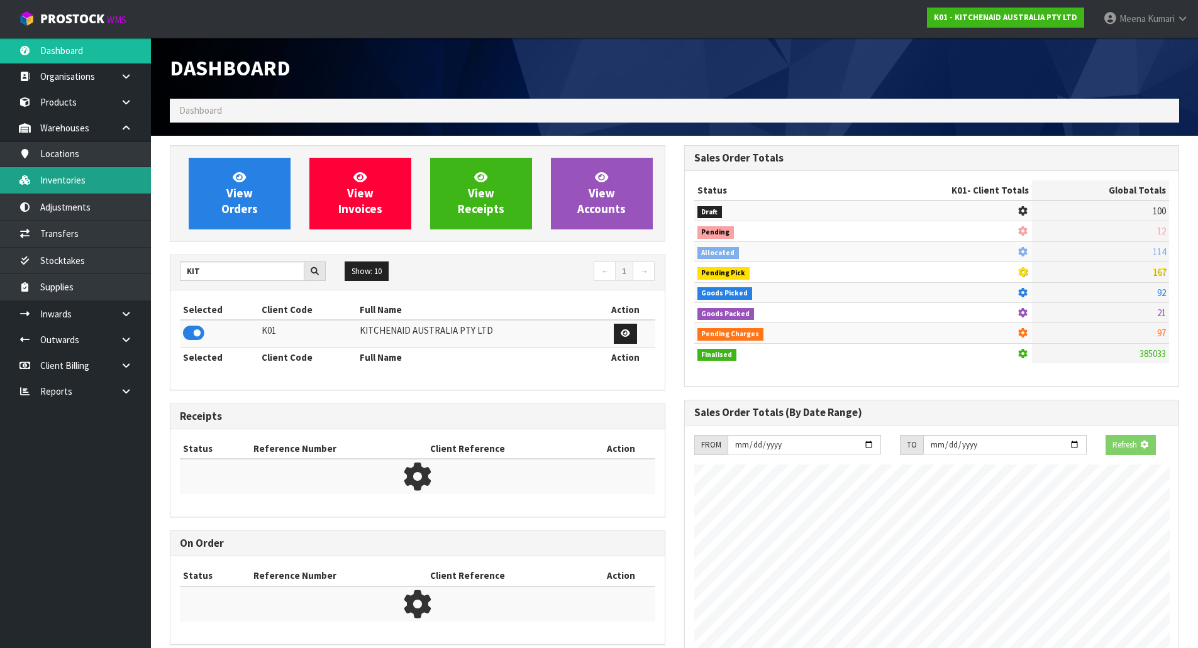
scroll to position [627871, 628140]
click at [134, 185] on link "Inventories" at bounding box center [75, 180] width 151 height 26
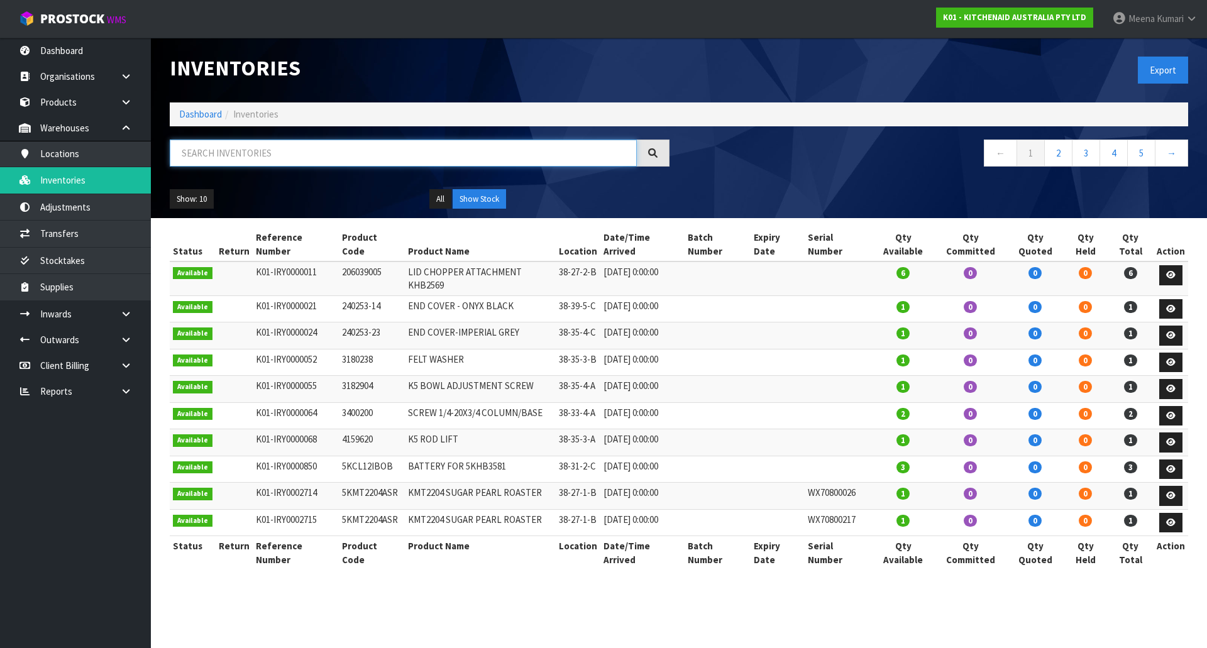
click at [274, 164] on input "text" at bounding box center [403, 153] width 467 height 27
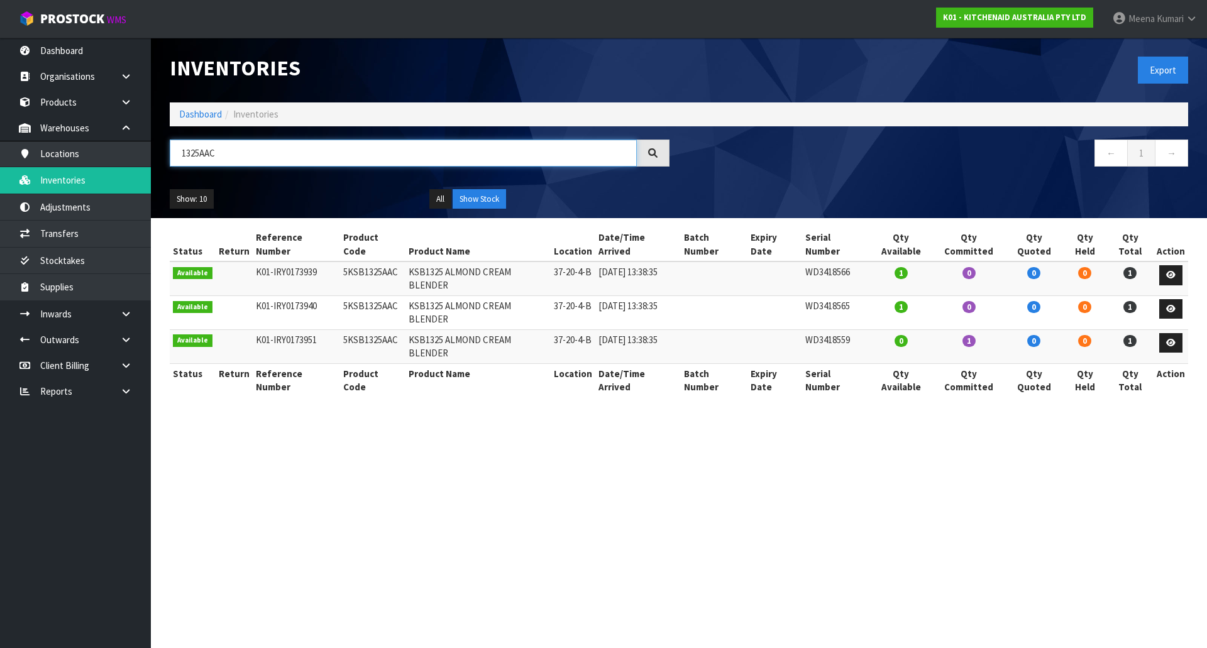
type input "1325AAC"
click at [372, 263] on td "5KSB1325AAC" at bounding box center [373, 279] width 66 height 34
copy td "5KSB1325AAC"
click at [102, 94] on link "Products" at bounding box center [75, 102] width 151 height 26
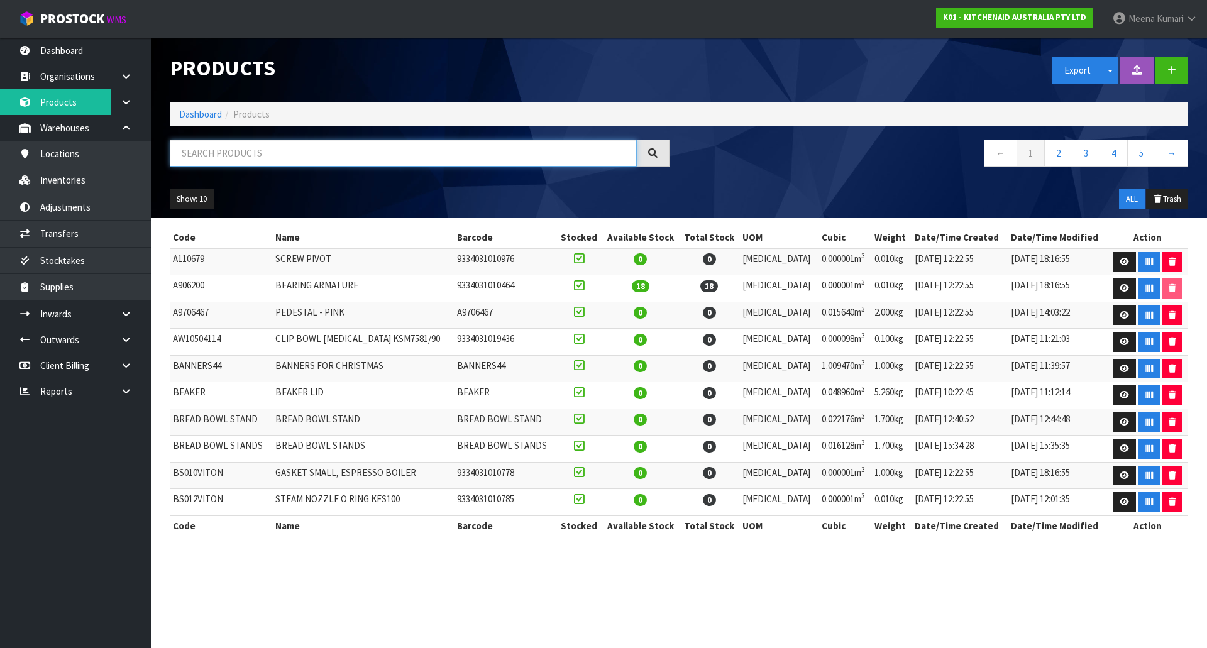
click at [229, 155] on input "text" at bounding box center [403, 153] width 467 height 27
paste input "5KSB1325AAC"
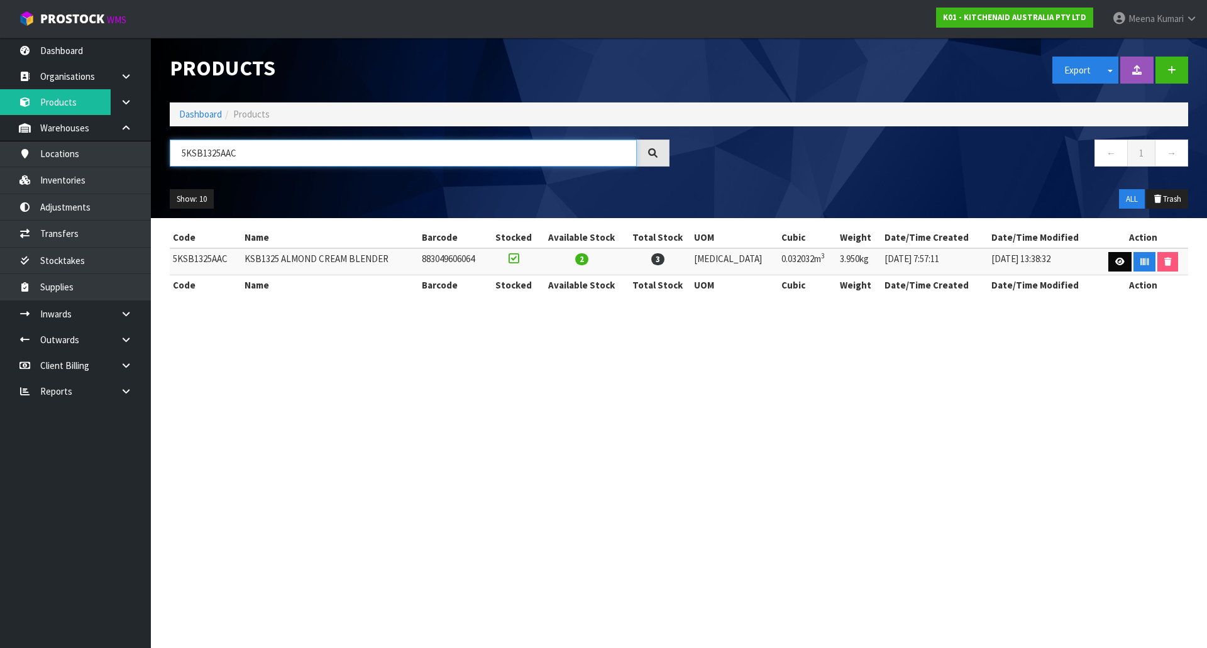
type input "5KSB1325AAC"
click at [1115, 264] on icon at bounding box center [1119, 262] width 9 height 8
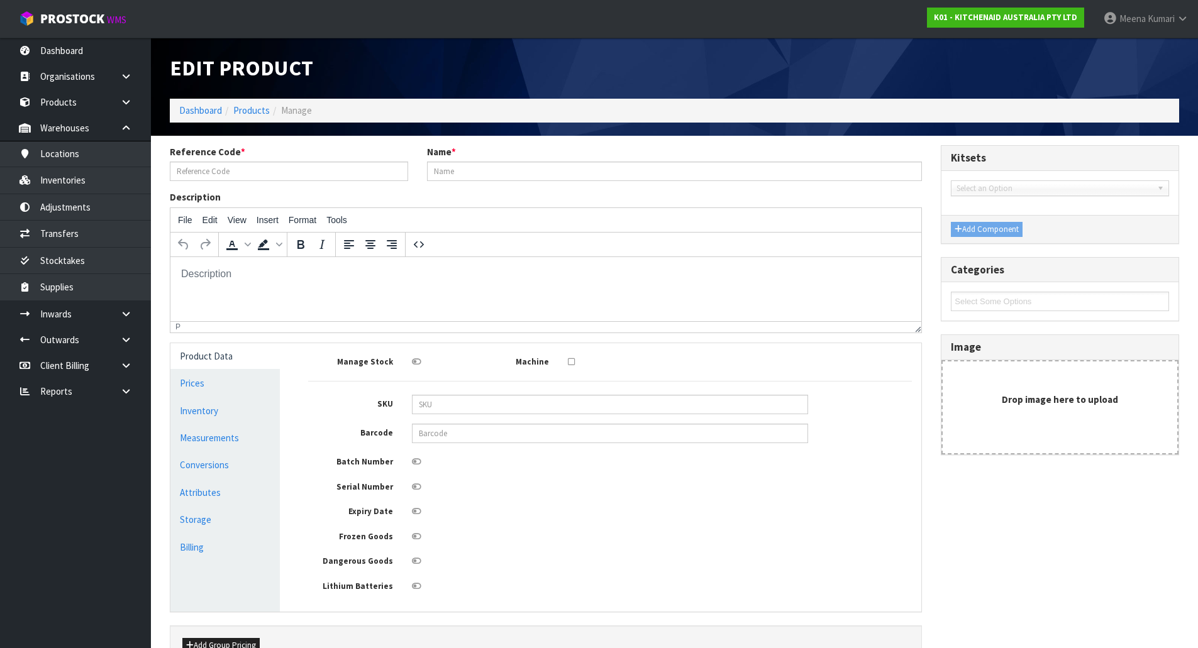
type input "5KSB1325AAC"
type input "KSB1325 ALMOND CREAM BLENDER"
type input "883049606064"
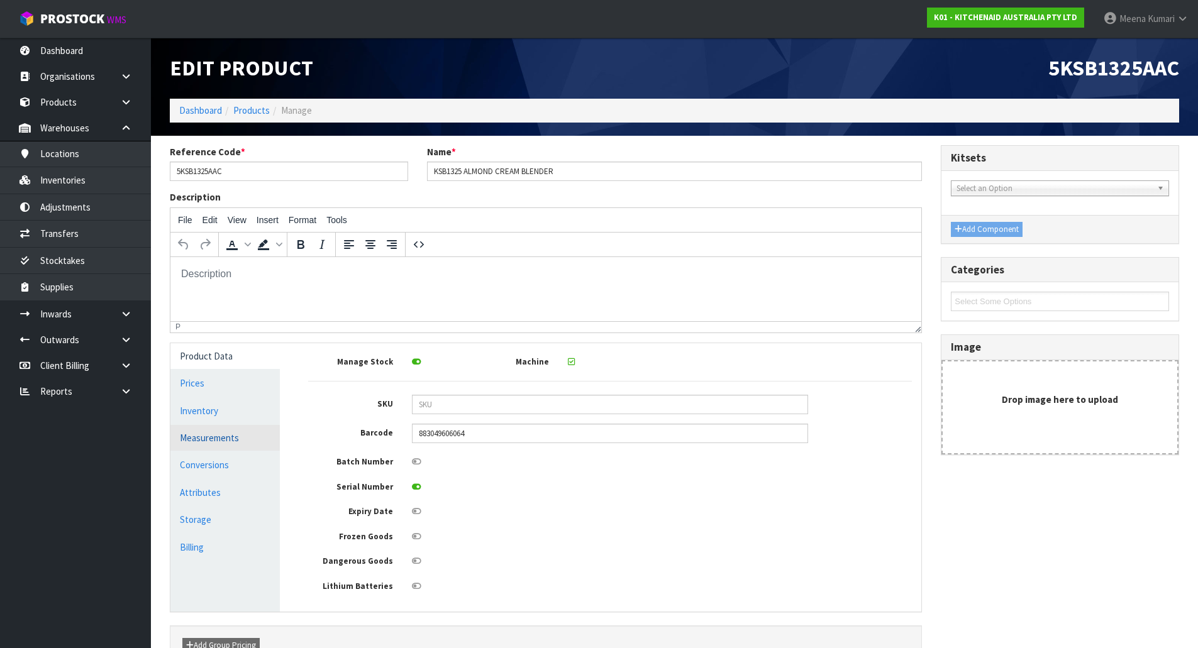
click at [259, 433] on link "Measurements" at bounding box center [224, 438] width 109 height 26
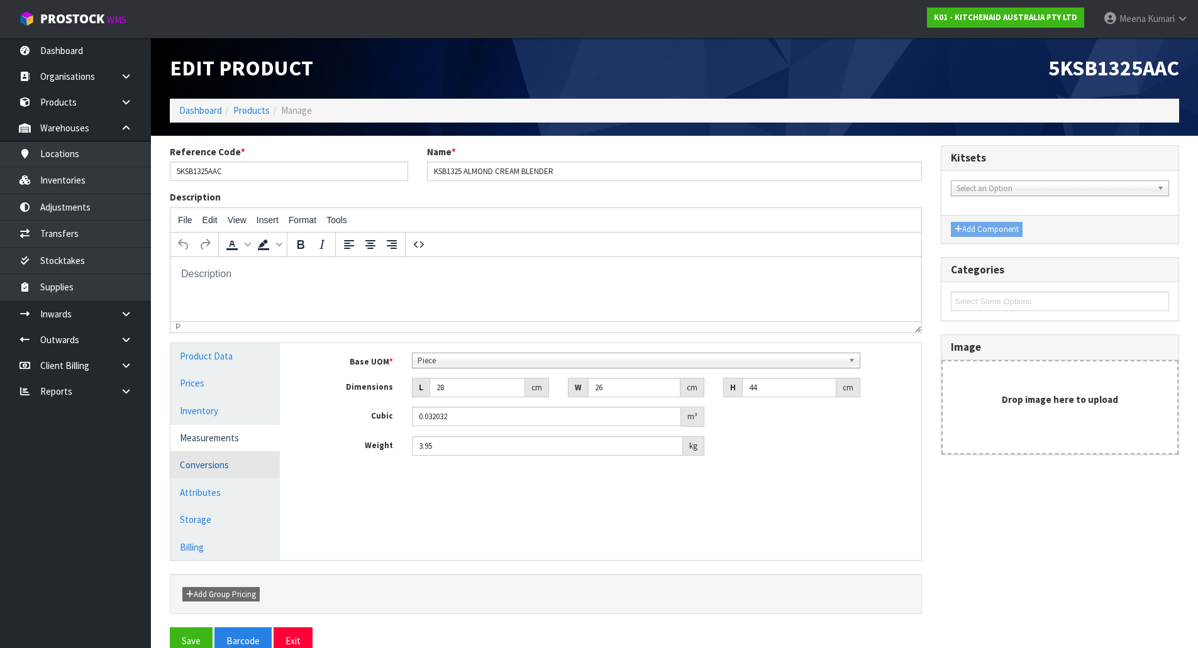
click at [242, 473] on link "Conversions" at bounding box center [224, 465] width 109 height 26
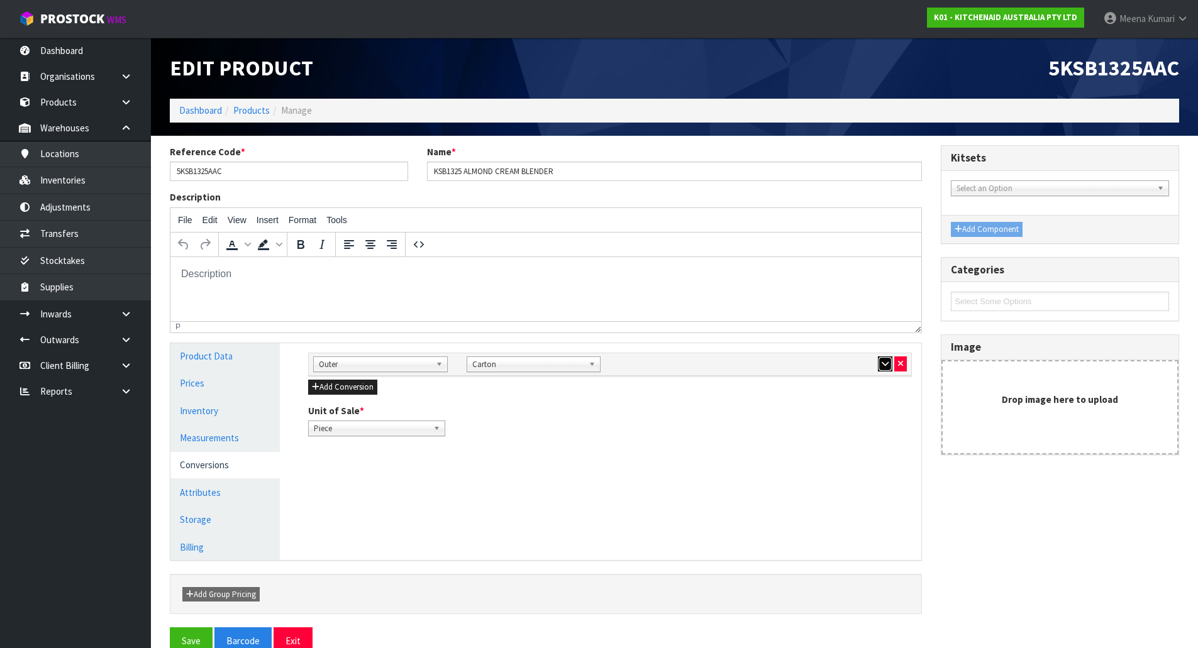
click at [879, 366] on button "button" at bounding box center [885, 363] width 14 height 15
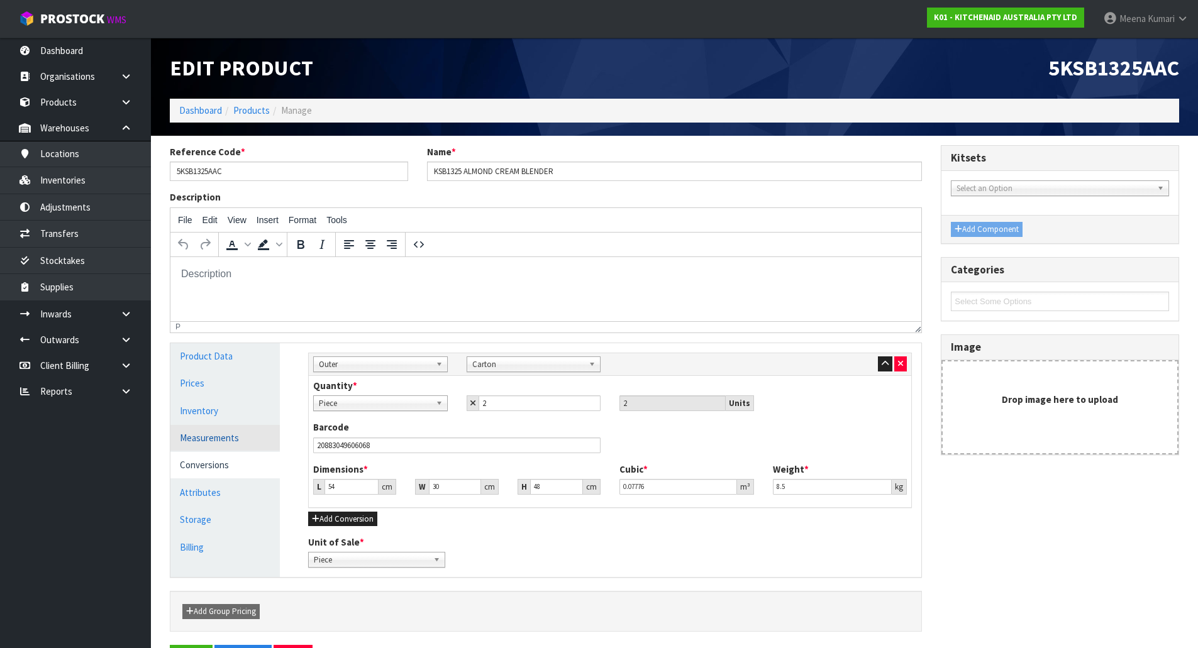
click at [224, 433] on link "Measurements" at bounding box center [224, 438] width 109 height 26
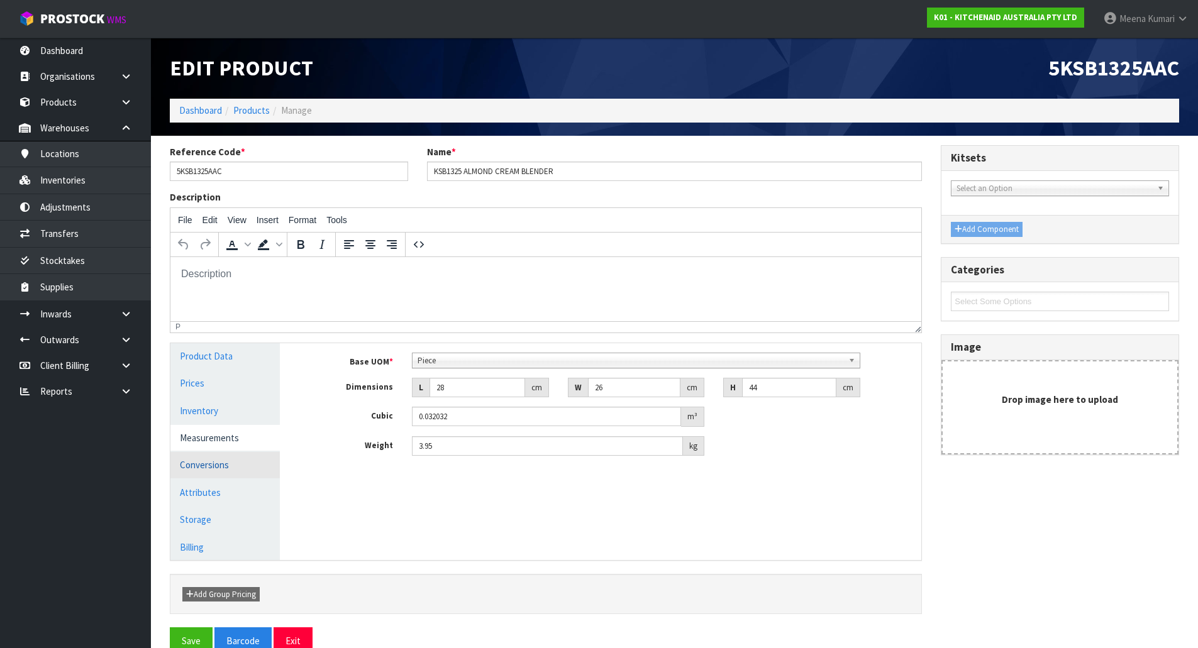
click at [246, 471] on link "Conversions" at bounding box center [224, 465] width 109 height 26
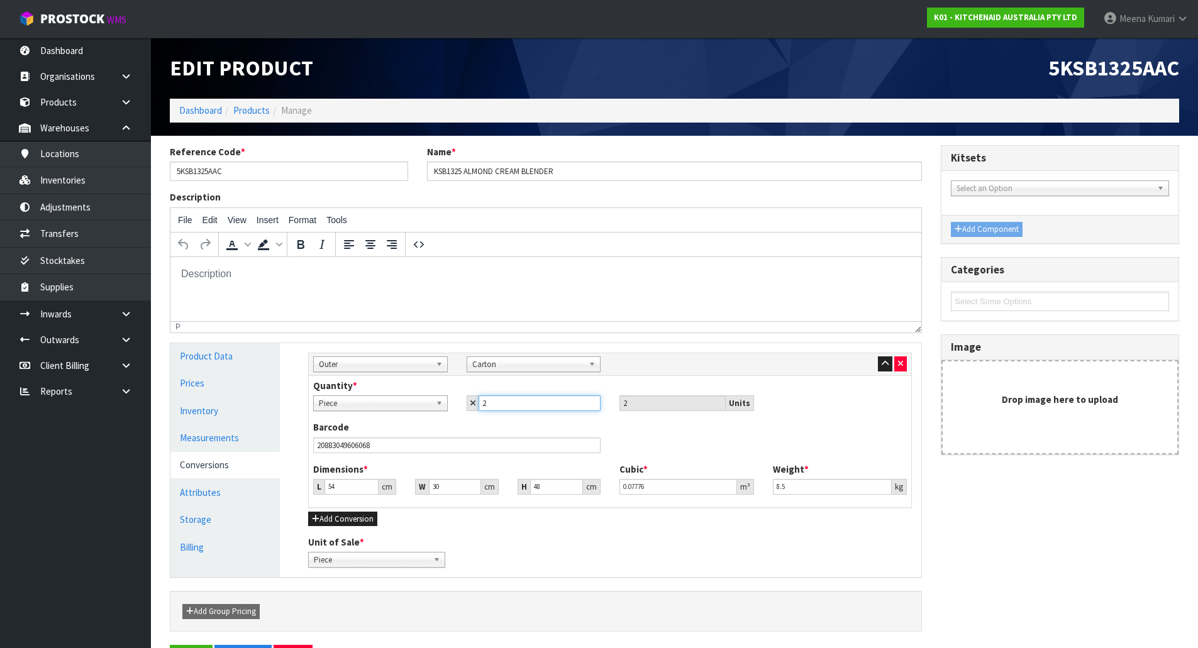
click at [500, 404] on input "2" at bounding box center [539, 403] width 123 height 16
click at [170, 645] on button "Save" at bounding box center [191, 658] width 43 height 27
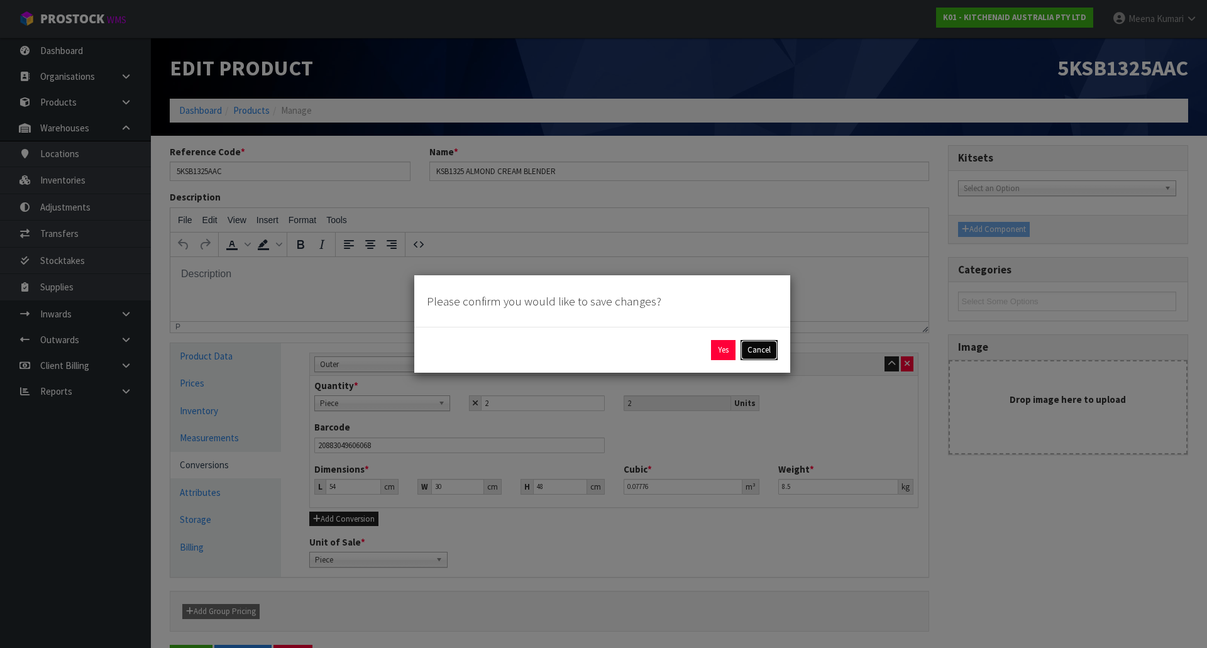
click at [768, 353] on button "Cancel" at bounding box center [759, 350] width 37 height 20
